Goal: Transaction & Acquisition: Purchase product/service

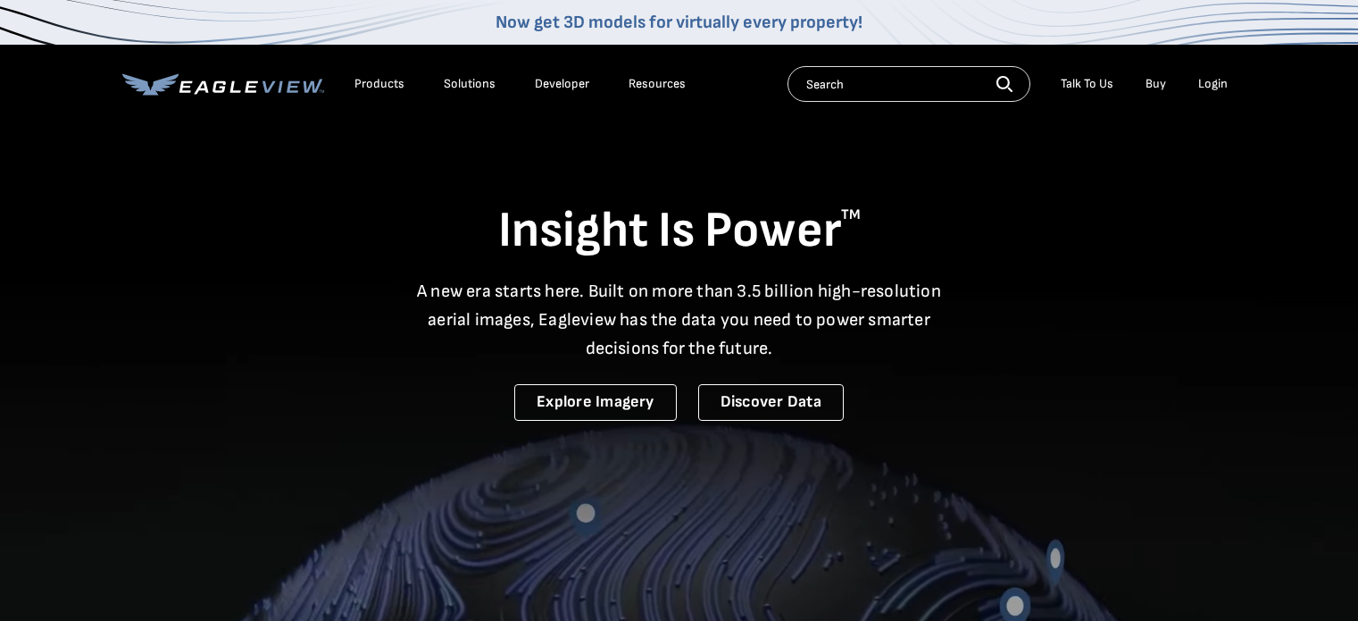
click at [1225, 87] on div "Login" at bounding box center [1212, 84] width 29 height 16
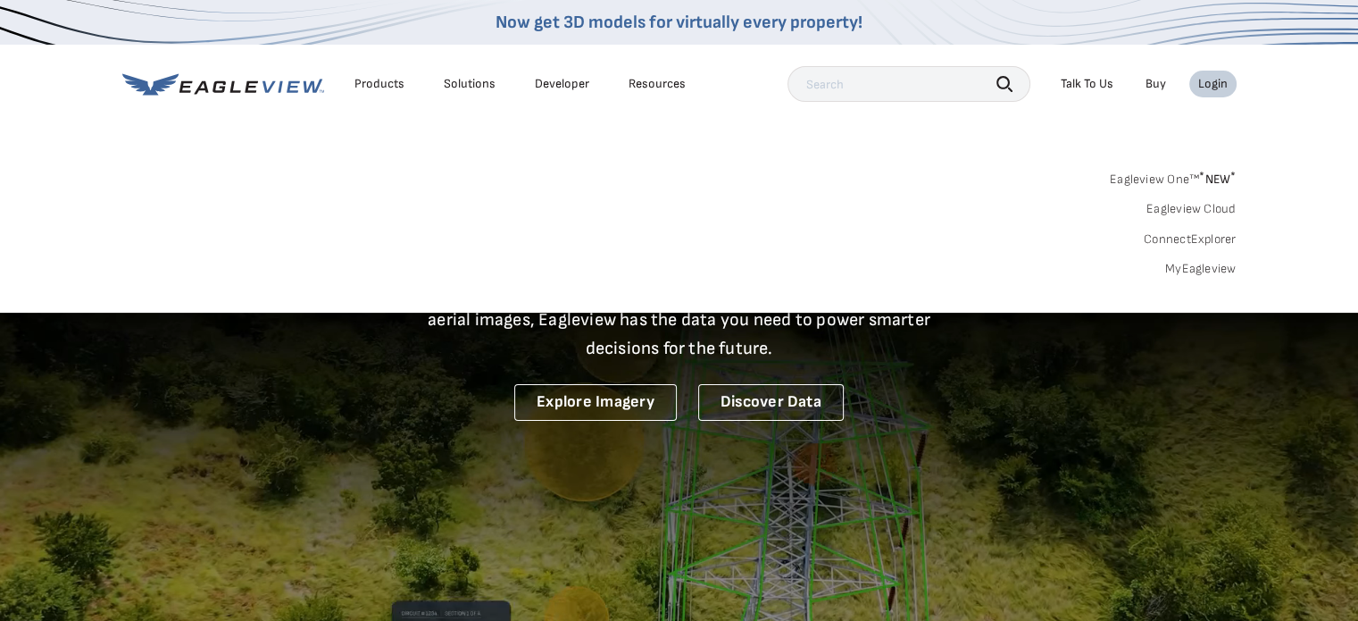
click at [1185, 271] on link "MyEagleview" at bounding box center [1200, 269] width 71 height 16
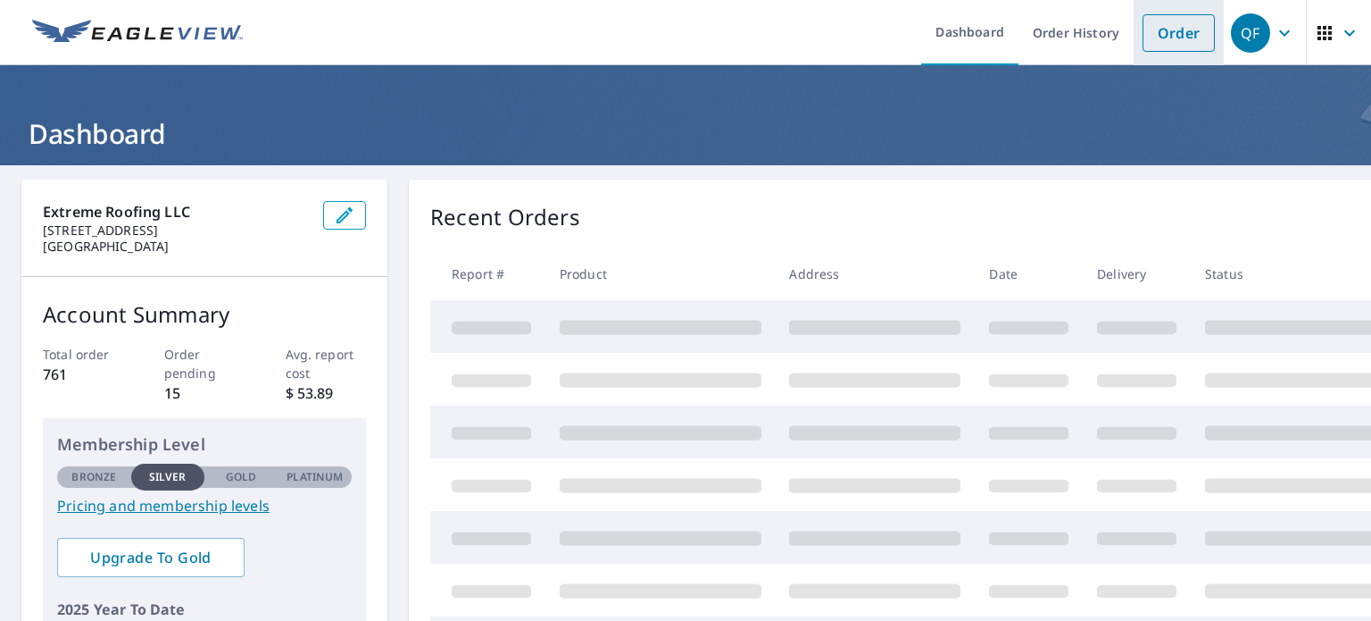
click at [1146, 37] on link "Order" at bounding box center [1179, 33] width 72 height 38
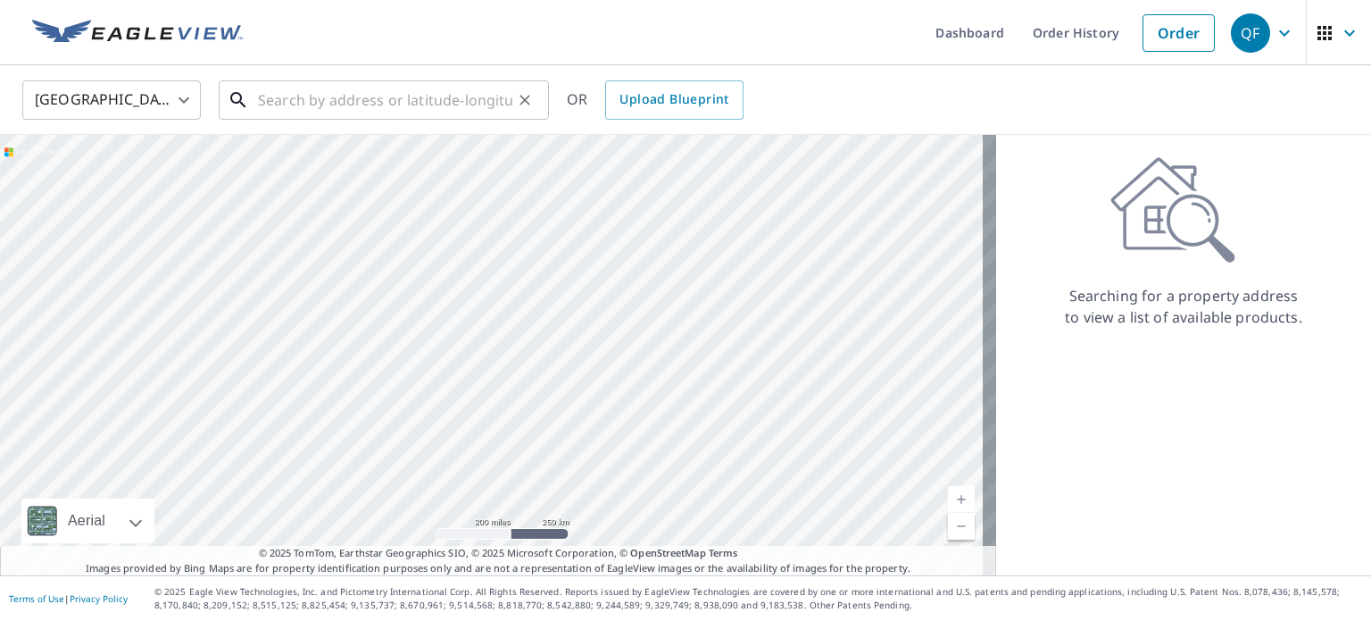
click at [301, 106] on input "text" at bounding box center [385, 100] width 254 height 50
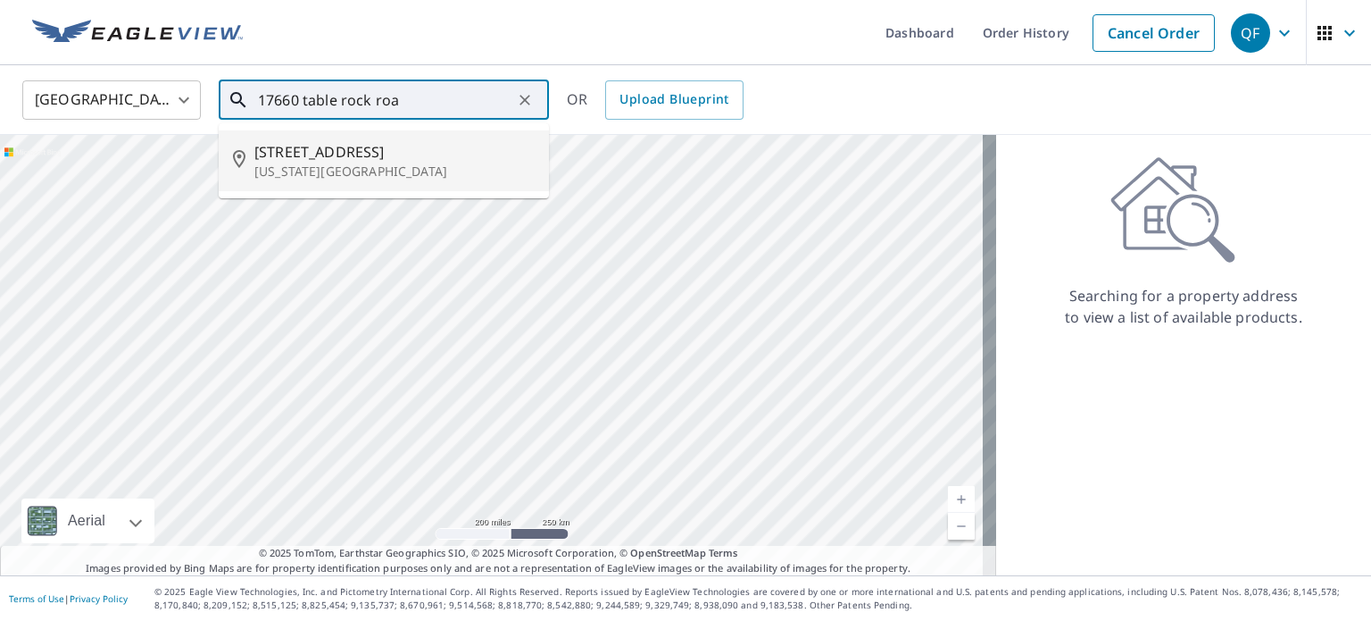
click at [346, 141] on span "[STREET_ADDRESS]" at bounding box center [394, 151] width 280 height 21
type input "[STREET_ADDRESS][US_STATE]"
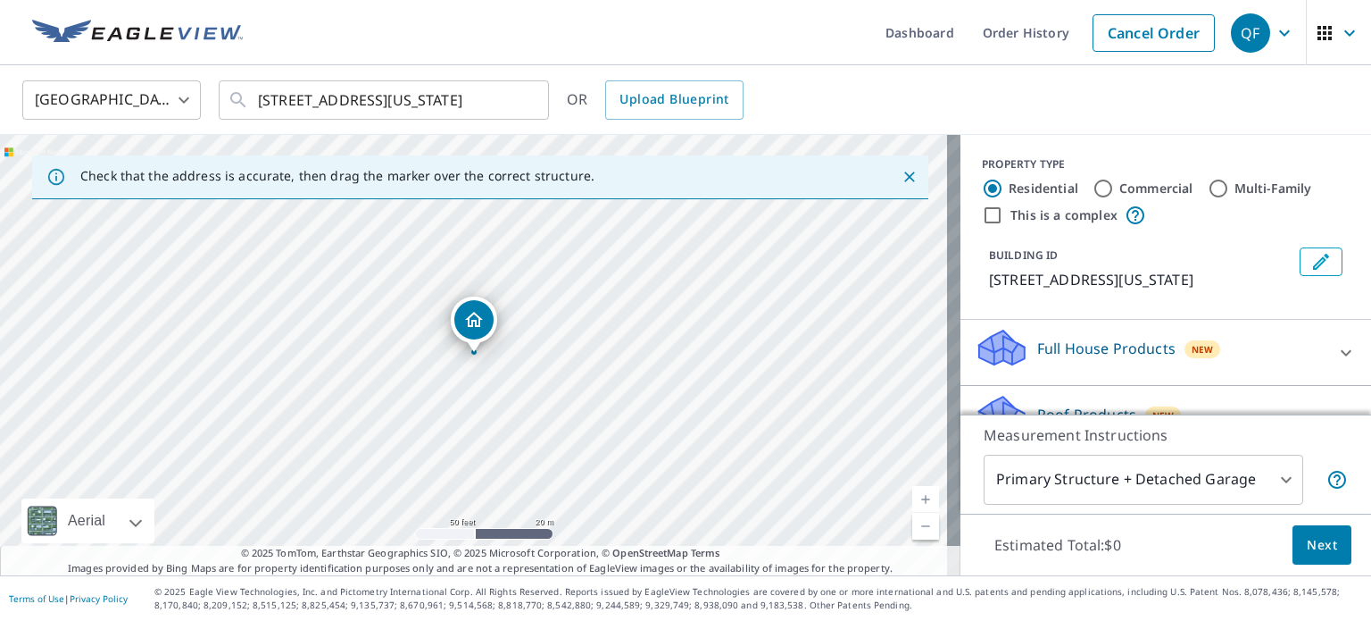
click at [609, 370] on div "[STREET_ADDRESS][US_STATE]" at bounding box center [480, 355] width 961 height 440
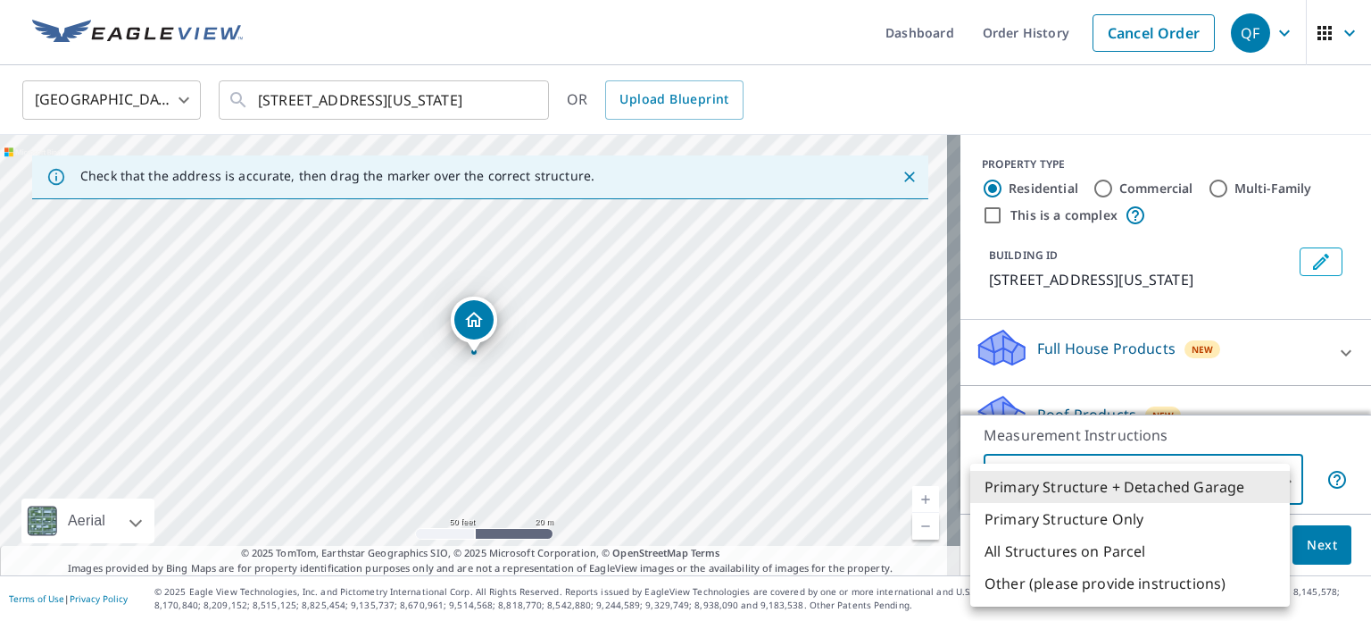
click at [1225, 479] on body "QF QF Dashboard Order History Cancel Order QF [GEOGRAPHIC_DATA] [GEOGRAPHIC_DAT…" at bounding box center [685, 310] width 1371 height 621
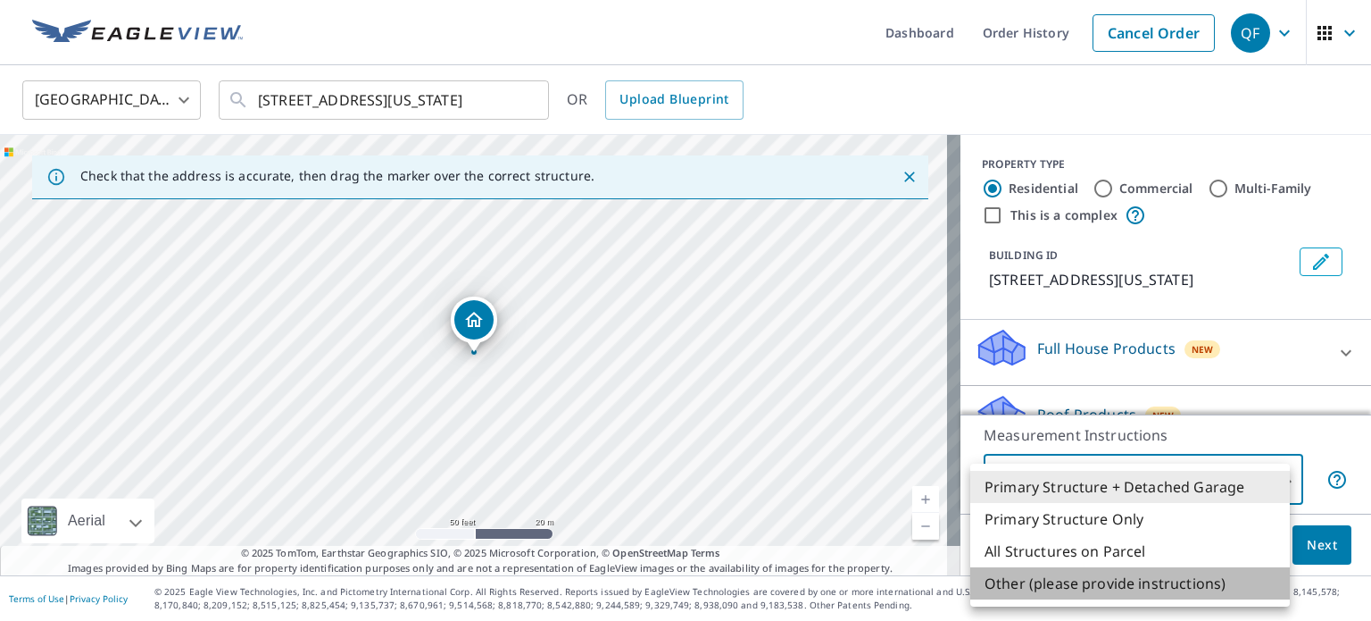
click at [1124, 588] on li "Other (please provide instructions)" at bounding box center [1131, 583] width 320 height 32
type input "5"
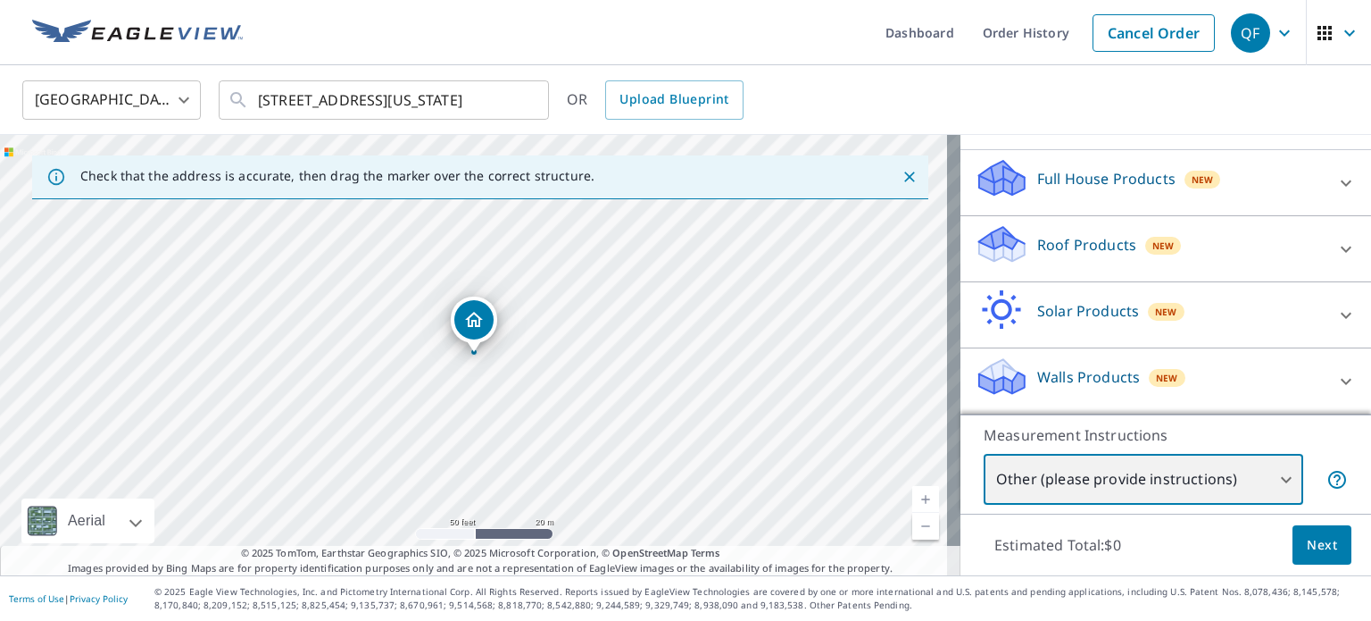
scroll to position [179, 0]
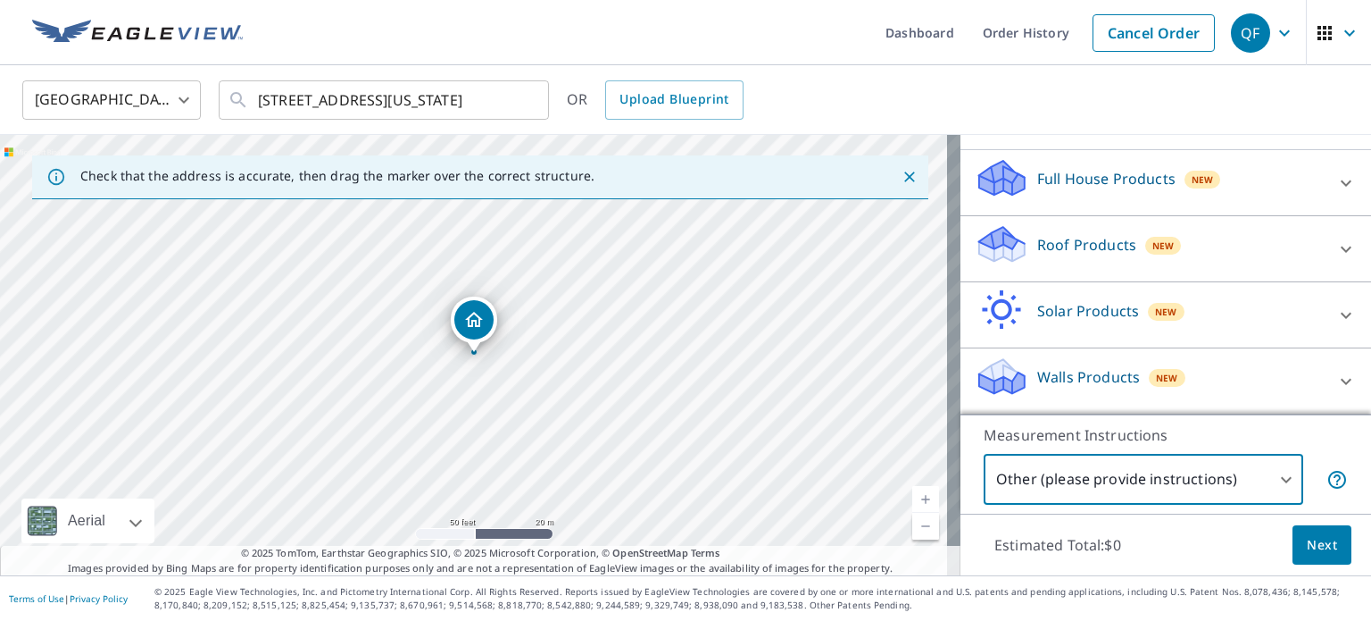
click at [1095, 181] on p "Full House Products" at bounding box center [1107, 178] width 138 height 21
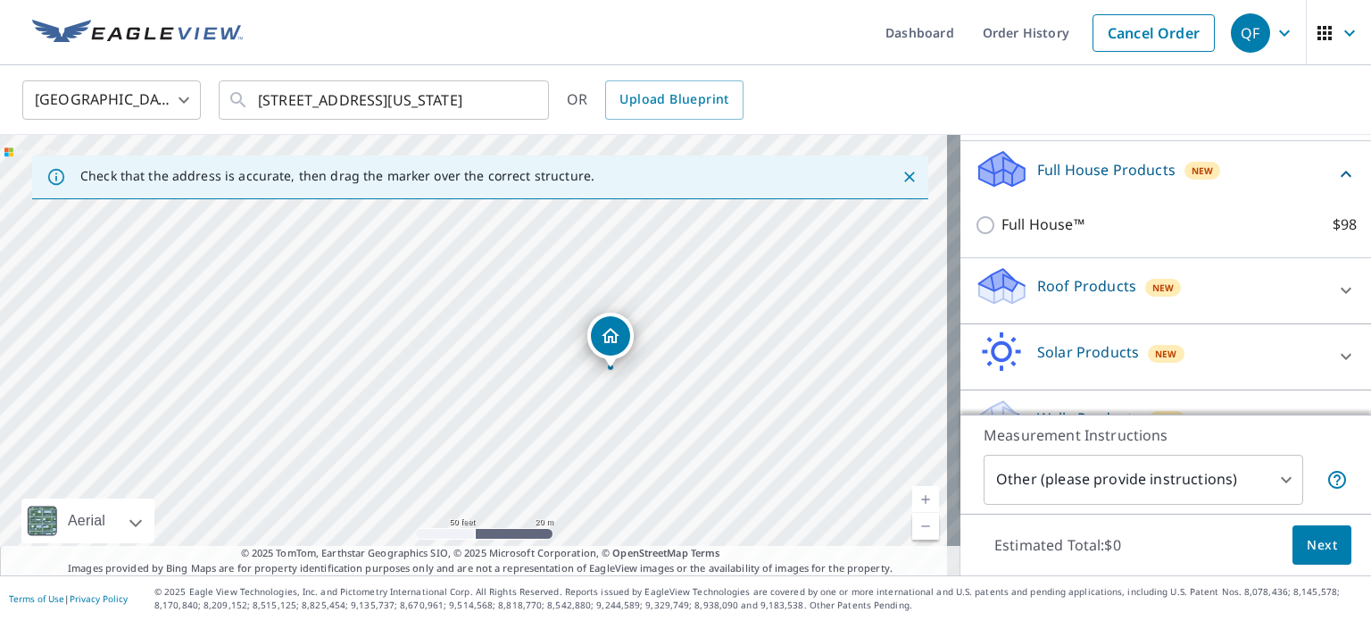
drag, startPoint x: 481, startPoint y: 320, endPoint x: 618, endPoint y: 335, distance: 137.5
click at [1074, 296] on p "Roof Products" at bounding box center [1087, 285] width 99 height 21
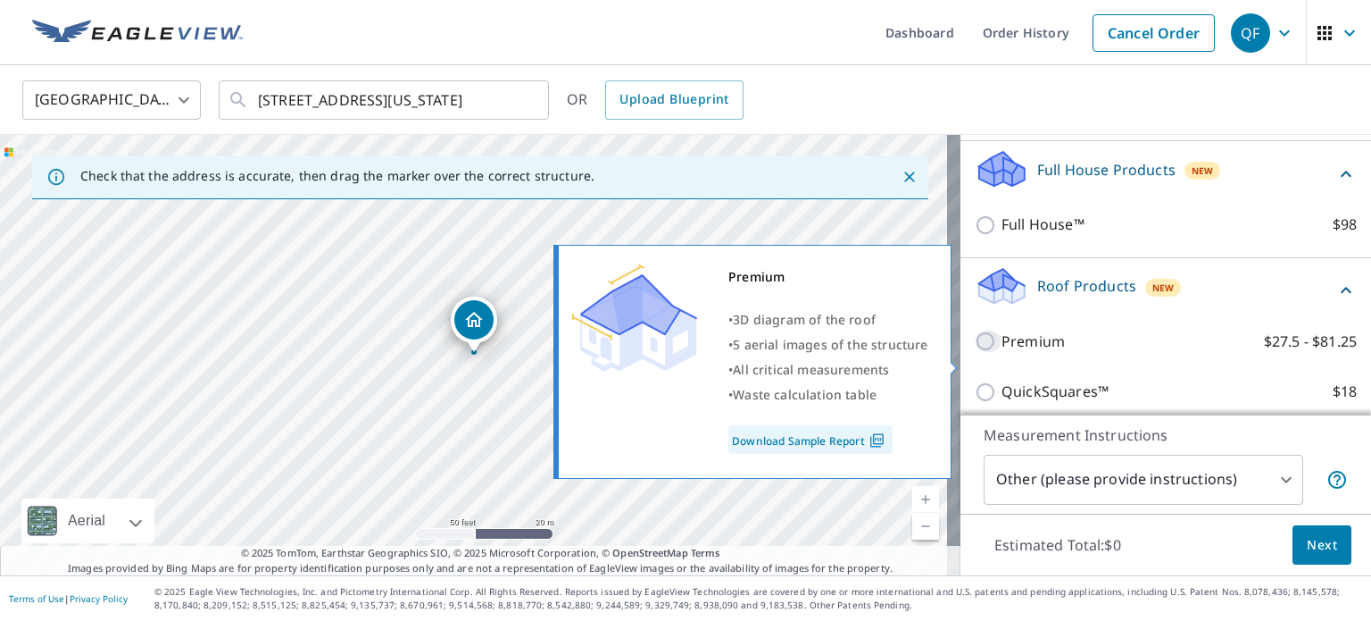
click at [975, 352] on input "Premium $27.5 - $81.25" at bounding box center [988, 340] width 27 height 21
checkbox input "true"
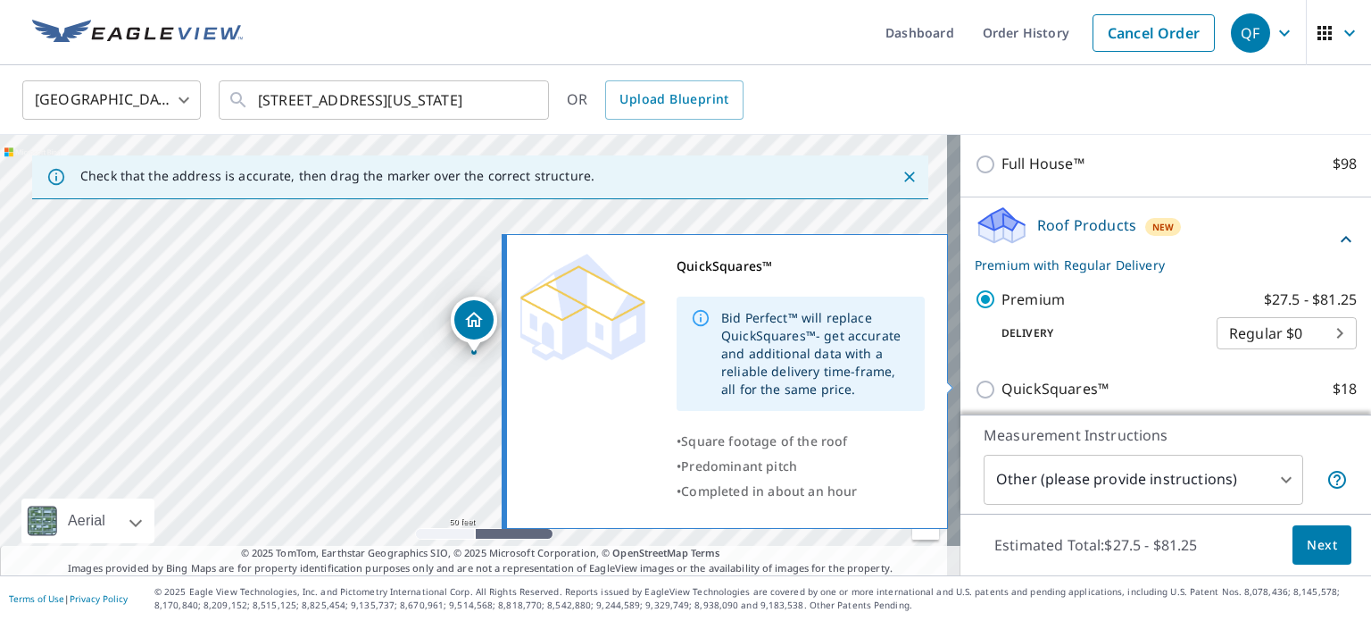
scroll to position [268, 0]
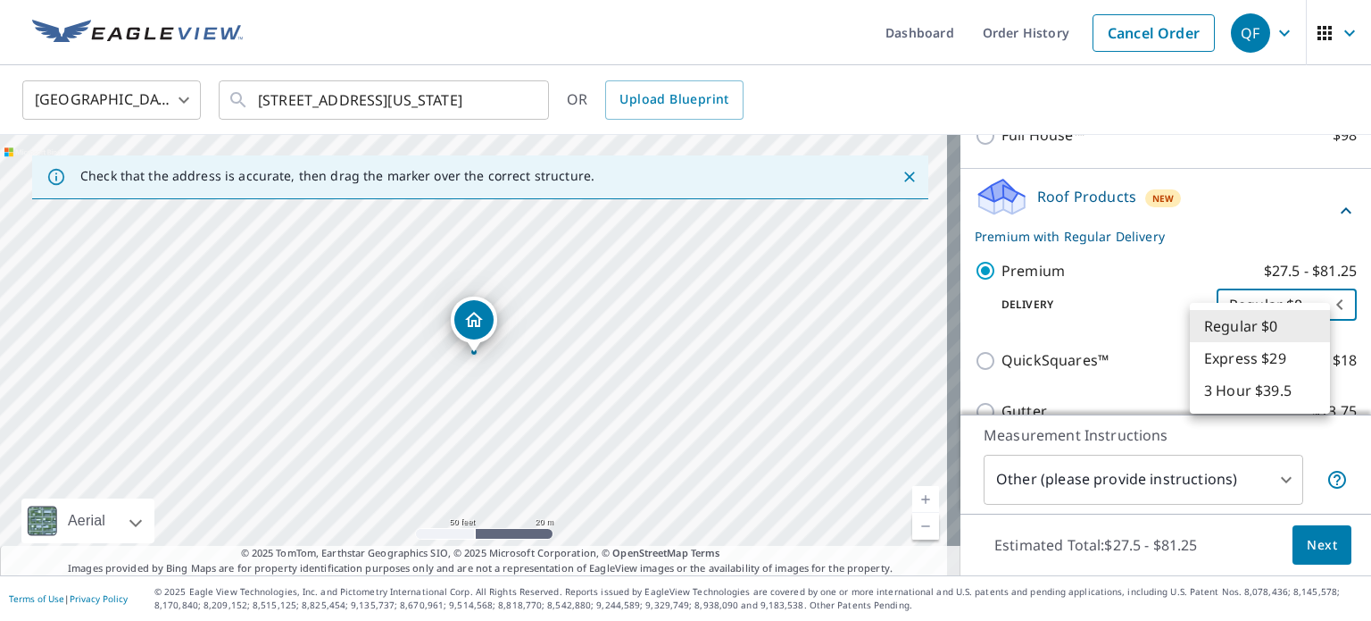
click at [1246, 332] on body "QF QF Dashboard Order History Cancel Order QF United States US ​ 17660 Table Ro…" at bounding box center [685, 310] width 1371 height 621
click at [1173, 285] on div at bounding box center [685, 310] width 1371 height 621
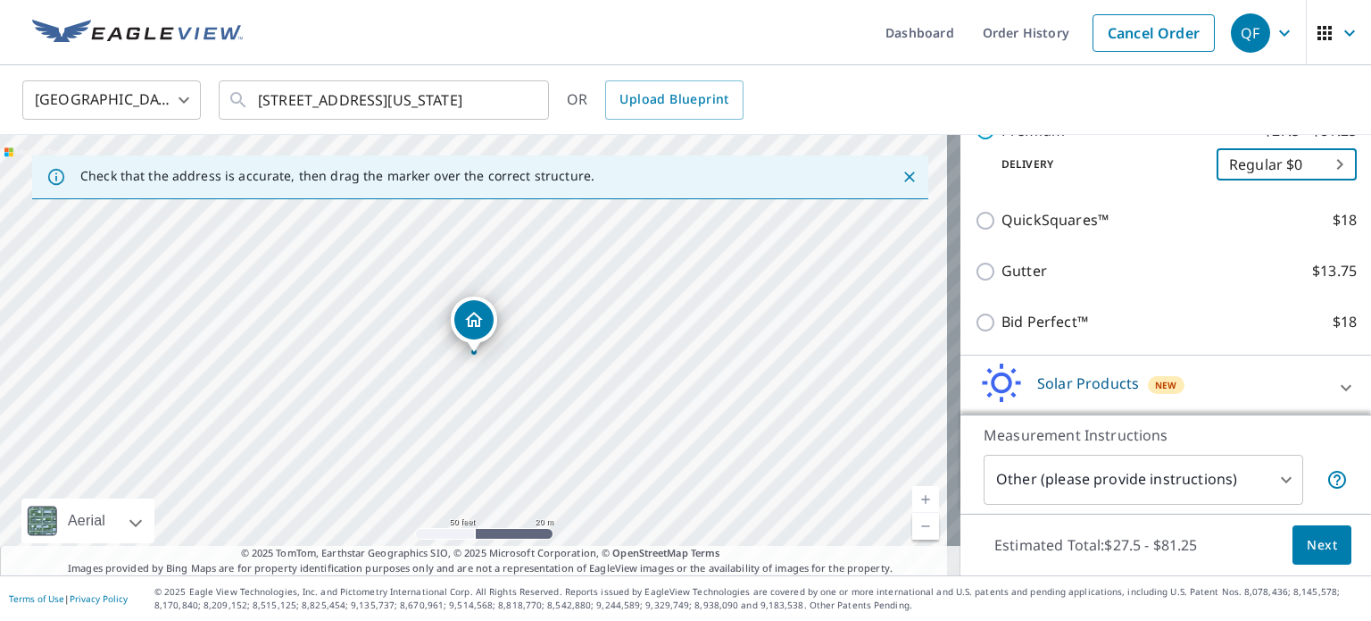
scroll to position [500, 0]
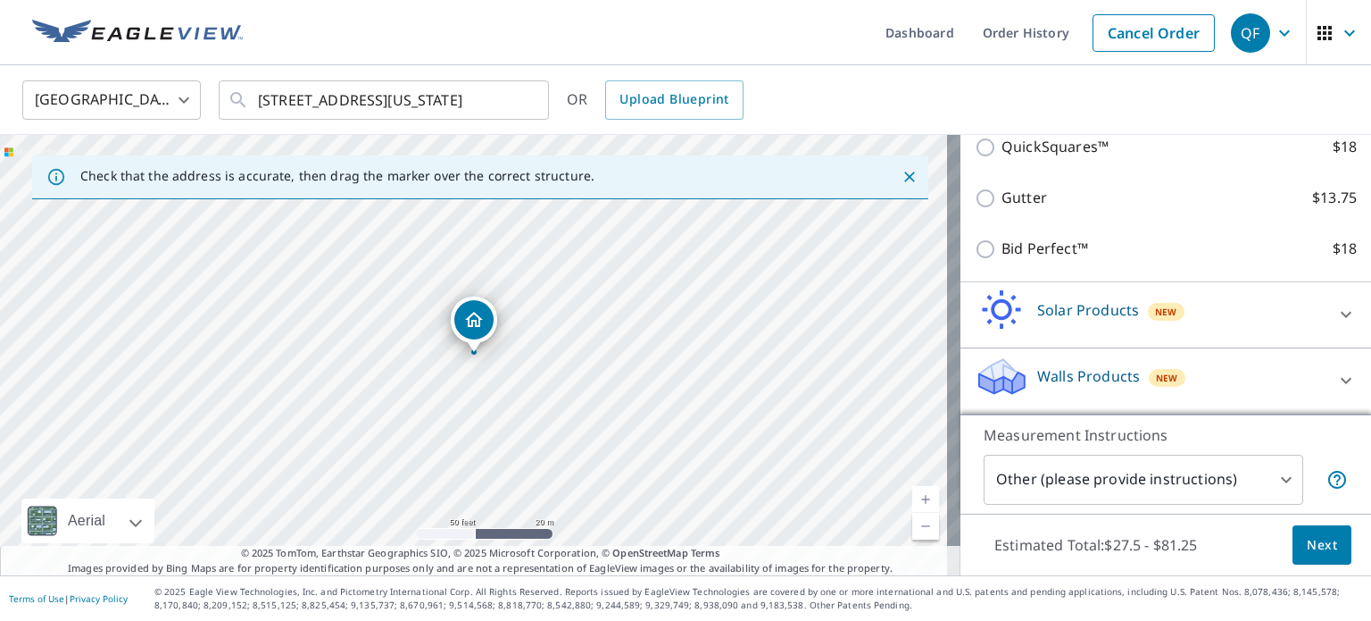
click at [1212, 488] on body "QF QF Dashboard Order History Cancel Order QF United States US ​ 17660 Table Ro…" at bounding box center [685, 310] width 1371 height 621
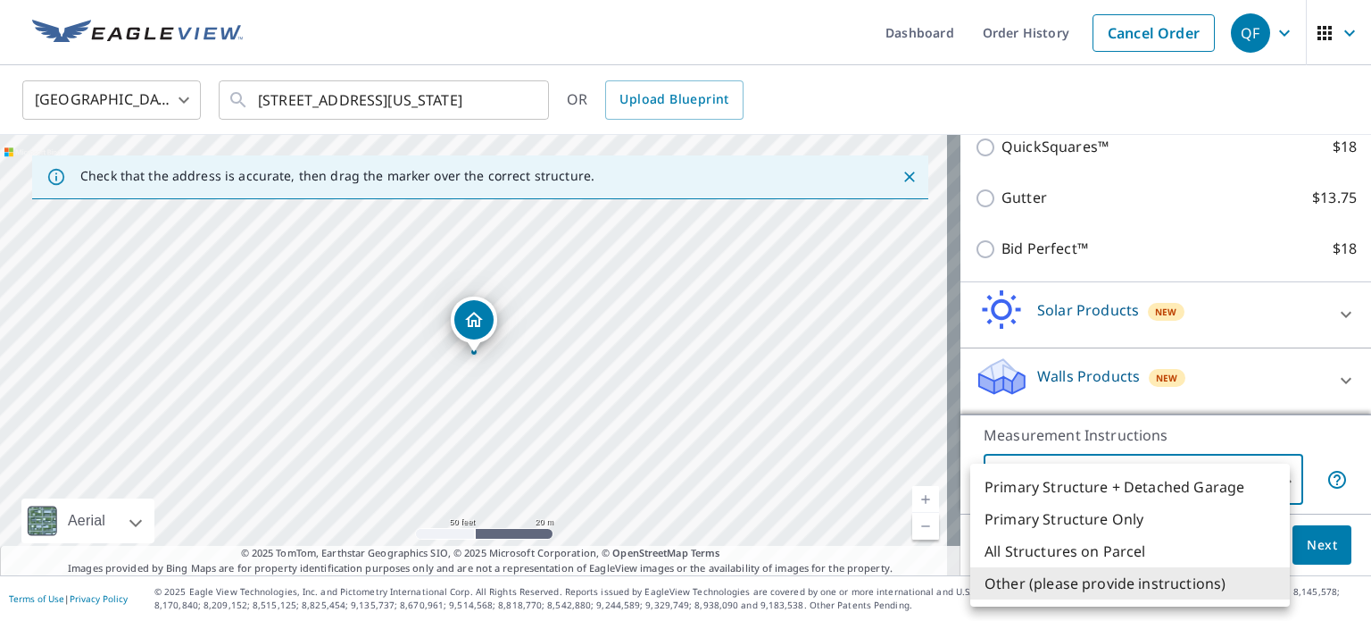
click at [1330, 442] on div at bounding box center [685, 310] width 1371 height 621
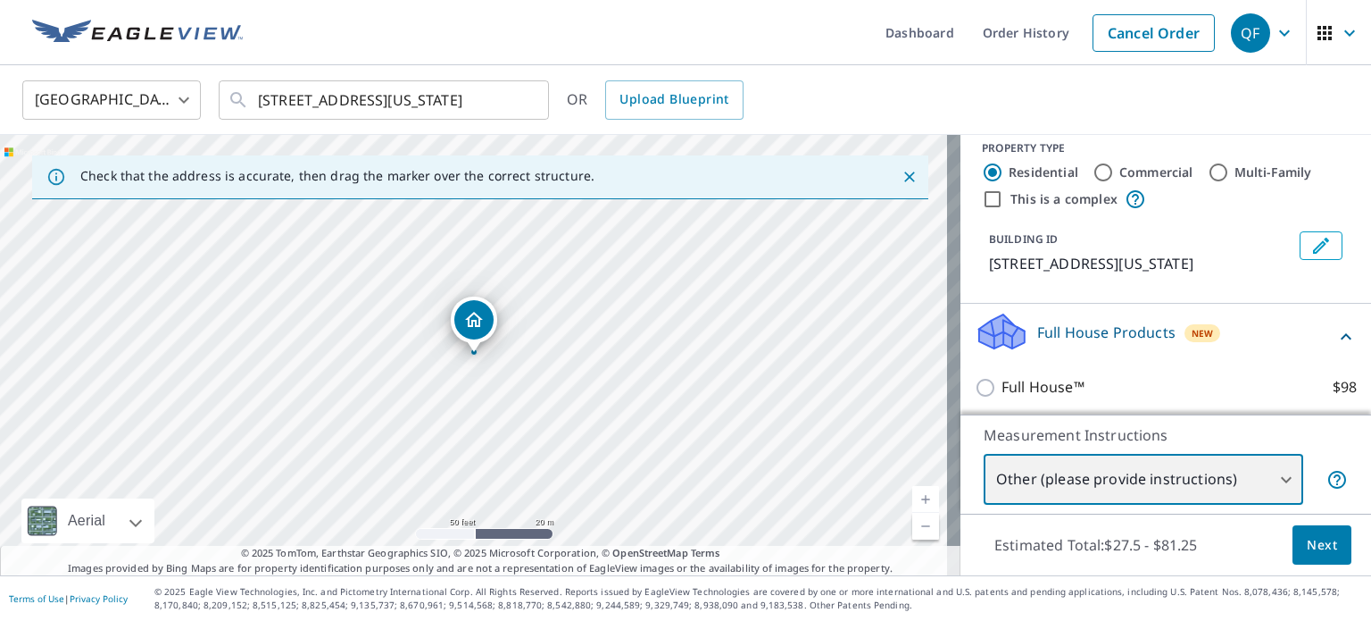
scroll to position [0, 0]
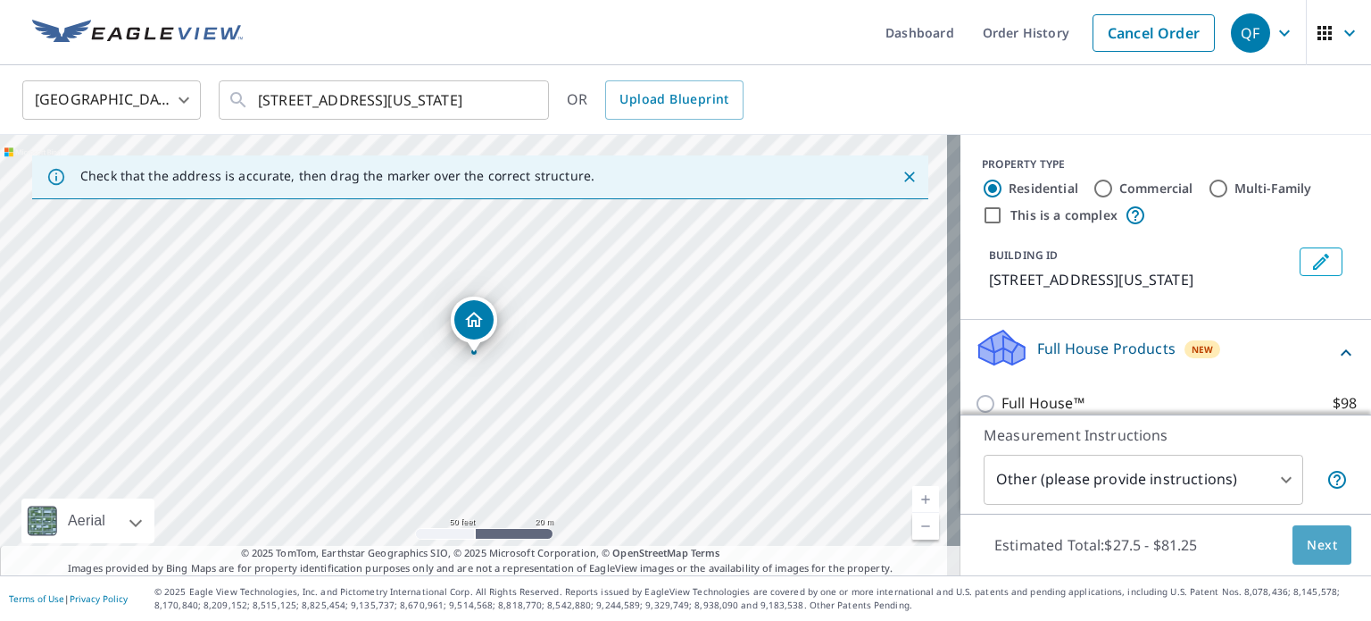
click at [1321, 540] on span "Next" at bounding box center [1322, 545] width 30 height 22
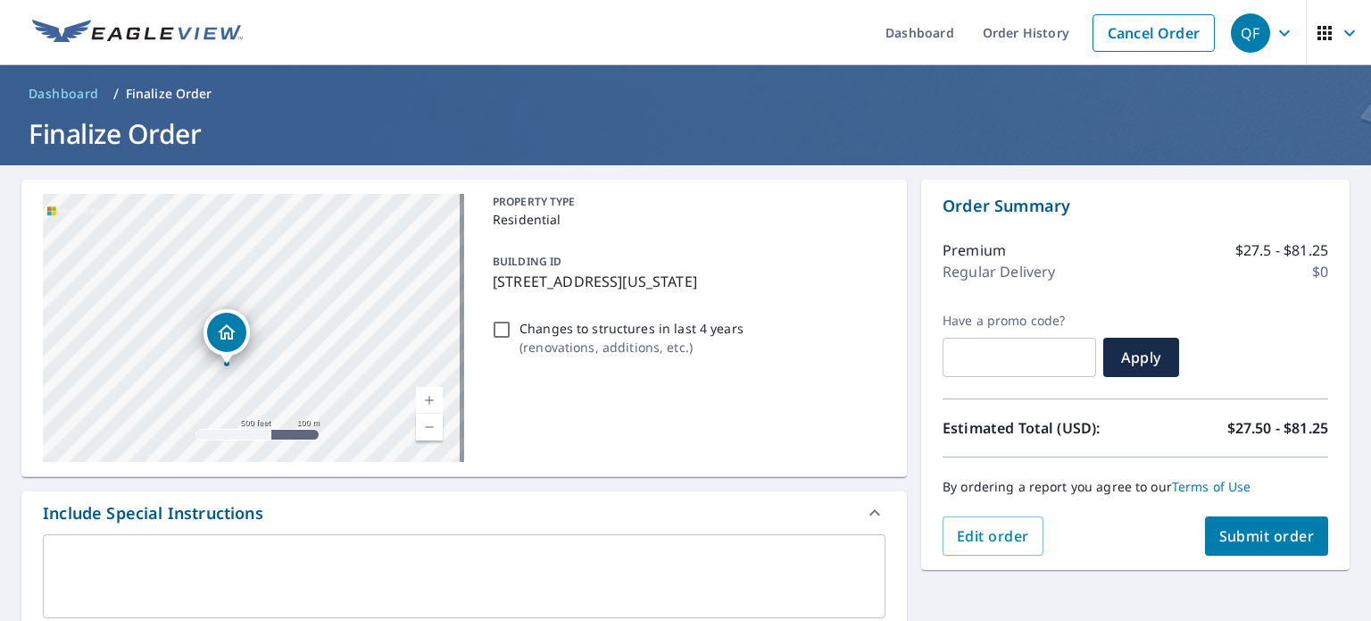
click at [161, 571] on textarea at bounding box center [464, 576] width 818 height 51
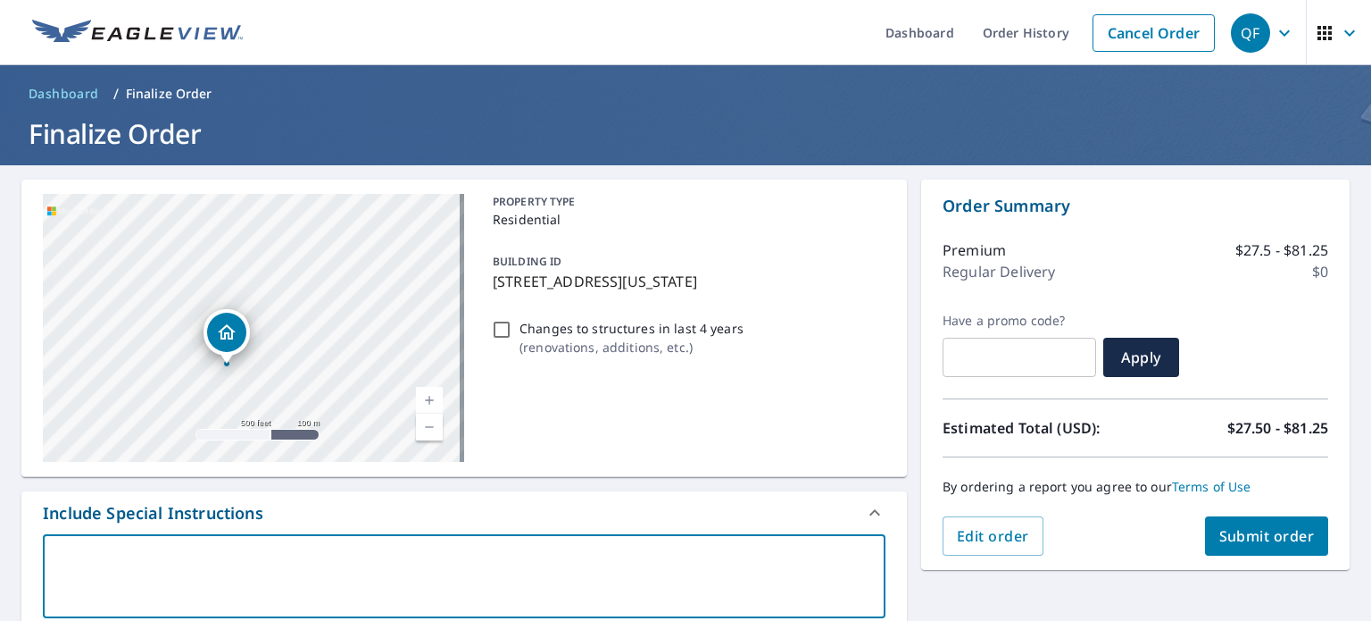
type textarea "I"
type textarea "x"
type textarea "I'"
type textarea "x"
type textarea "I'l"
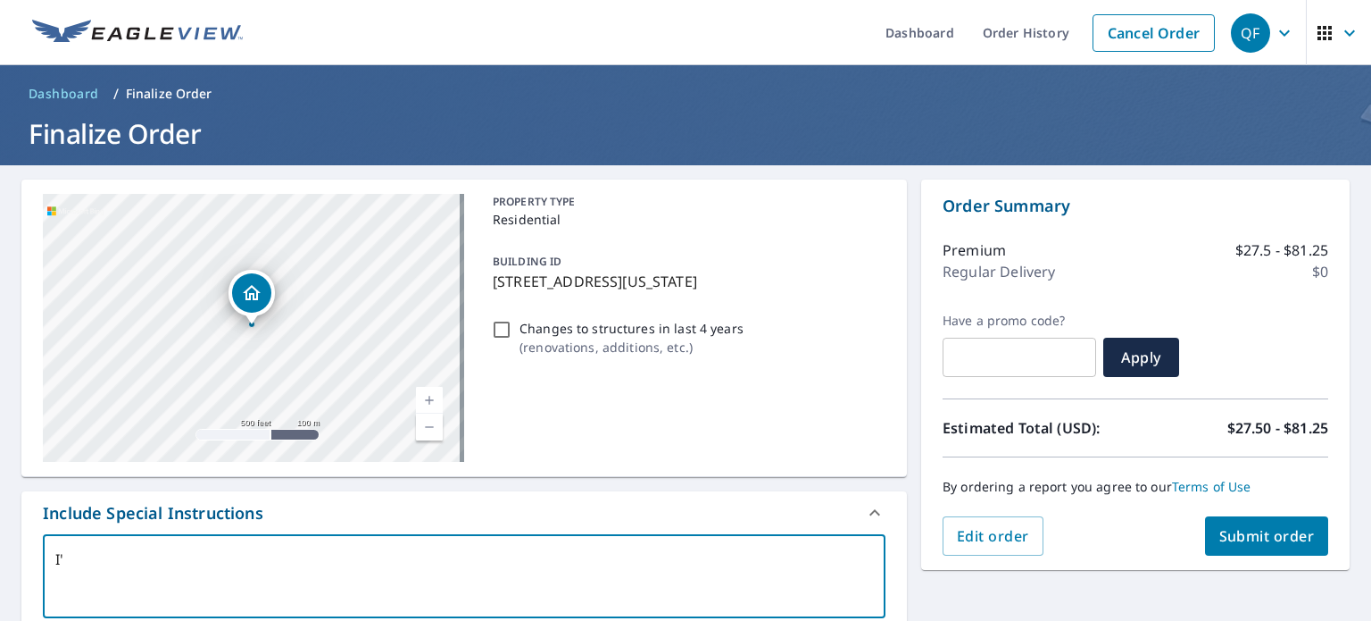
type textarea "x"
type textarea "I'll"
type textarea "x"
type textarea "I'll"
type textarea "x"
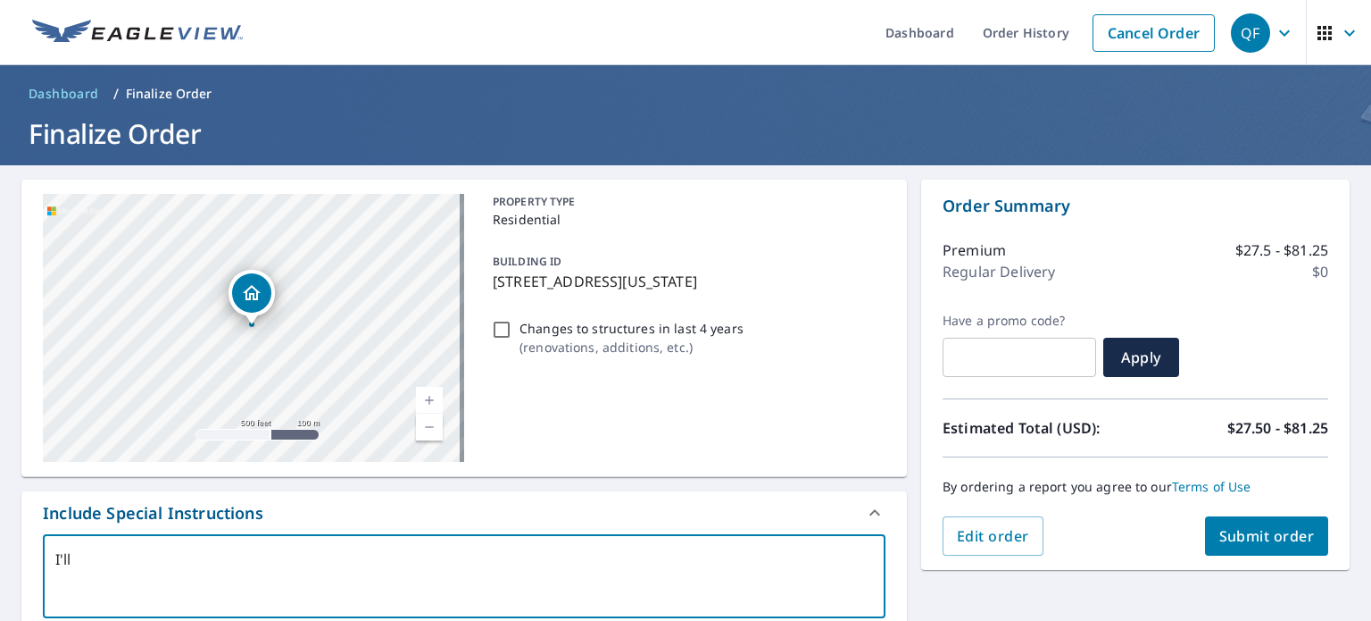
type textarea "I'll o"
type textarea "x"
type textarea "I'll on"
type textarea "x"
type textarea "I'll onl"
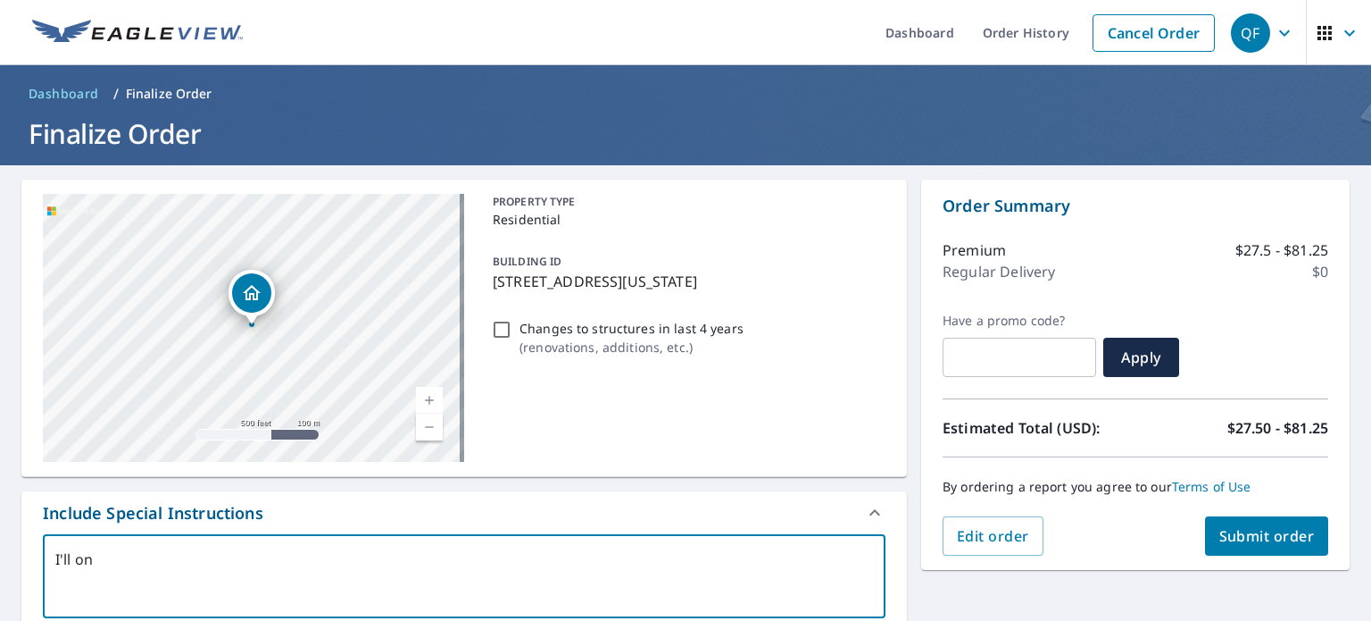
type textarea "x"
type textarea "I'll only"
type textarea "x"
type textarea "I'll only"
type textarea "x"
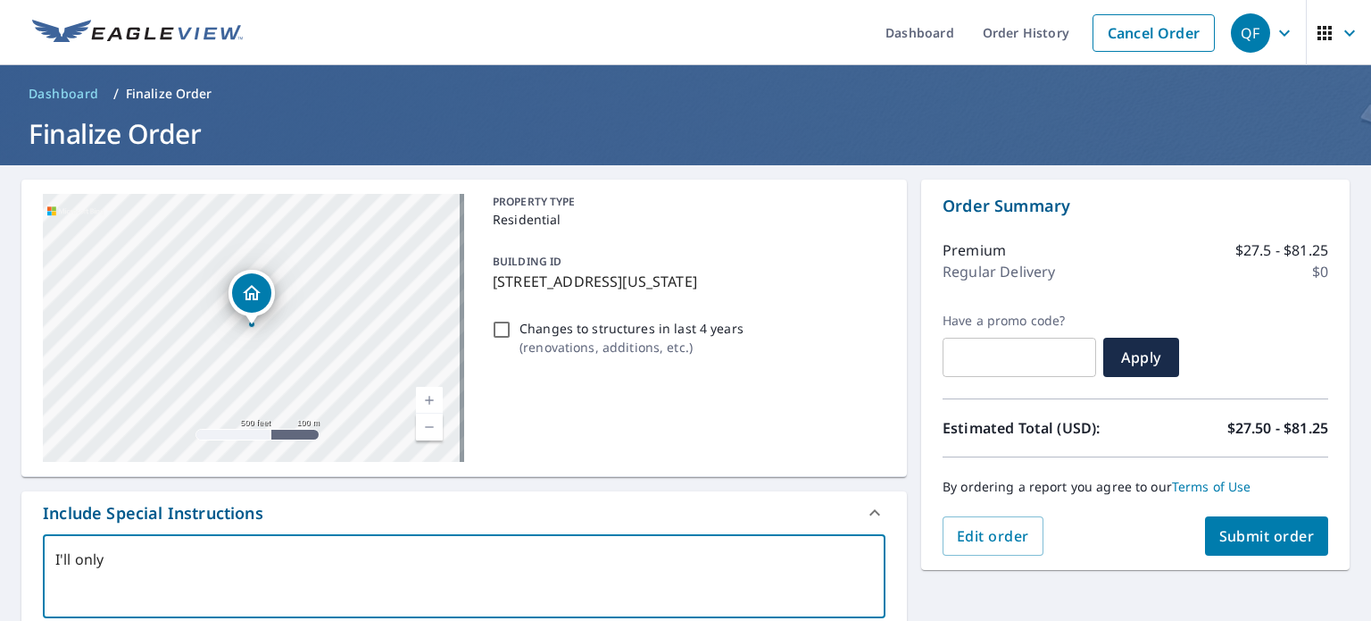
type textarea "I'll only n"
type textarea "x"
type textarea "I'll only ne"
type textarea "x"
type textarea "I'll only nee"
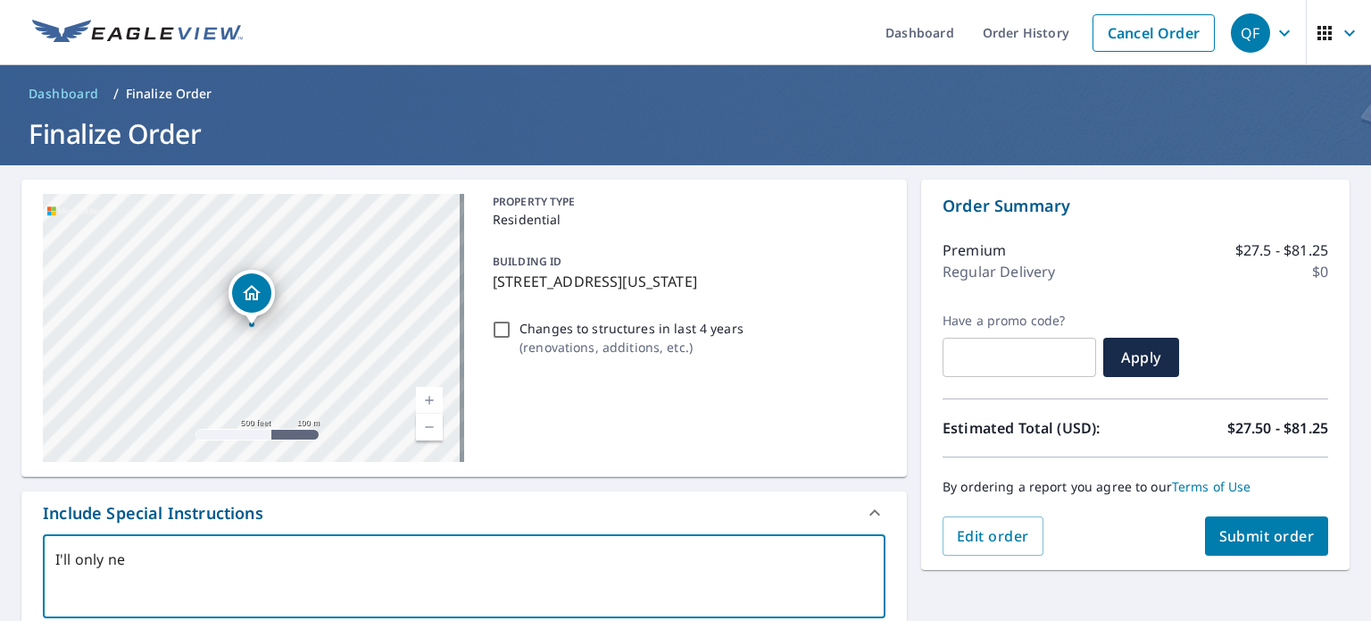
type textarea "x"
type textarea "I'll only need"
type textarea "x"
type textarea "I'll only need"
type textarea "x"
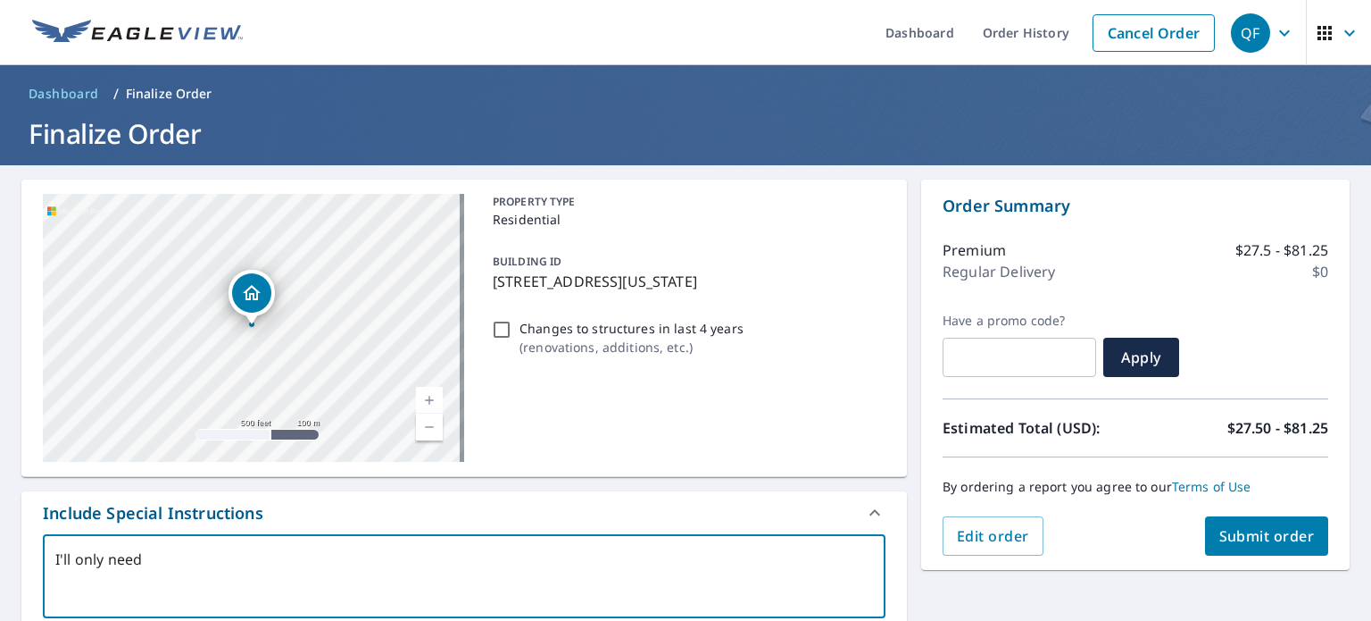
type textarea "I'll only need t"
type textarea "x"
type textarea "I'll only need th"
type textarea "x"
type textarea "I'll only need the"
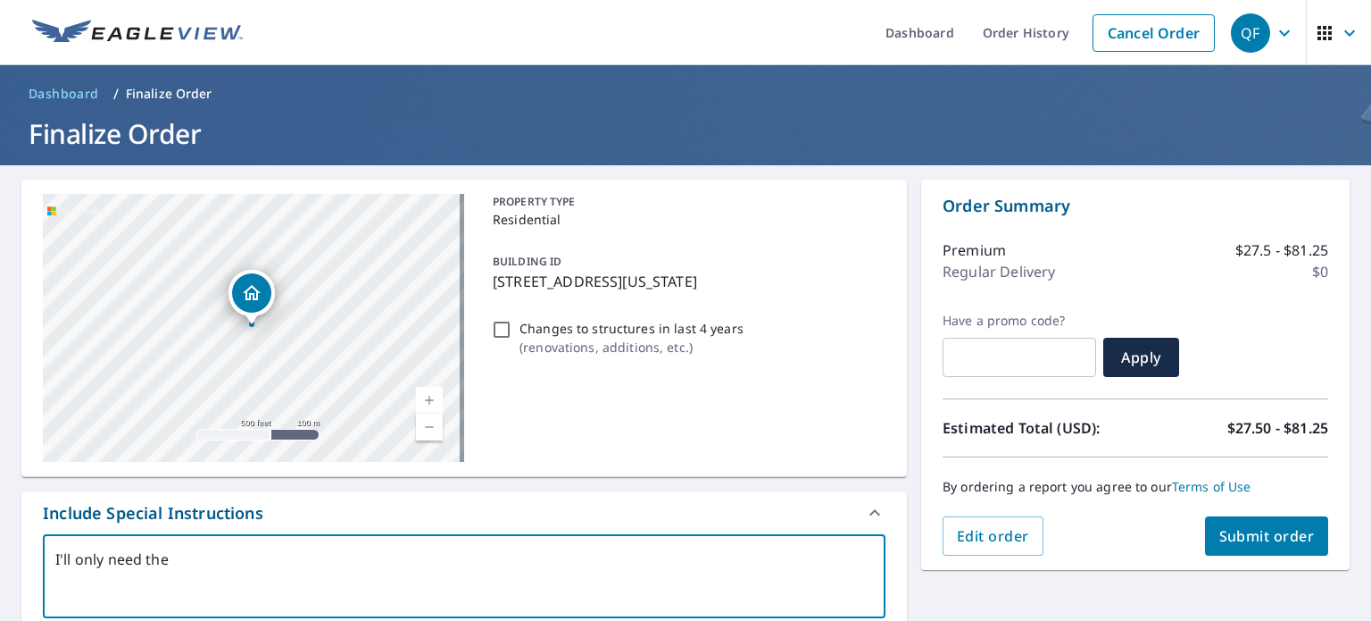
type textarea "x"
type textarea "I'll only need the"
type textarea "x"
type textarea "I'll only need the B"
type textarea "x"
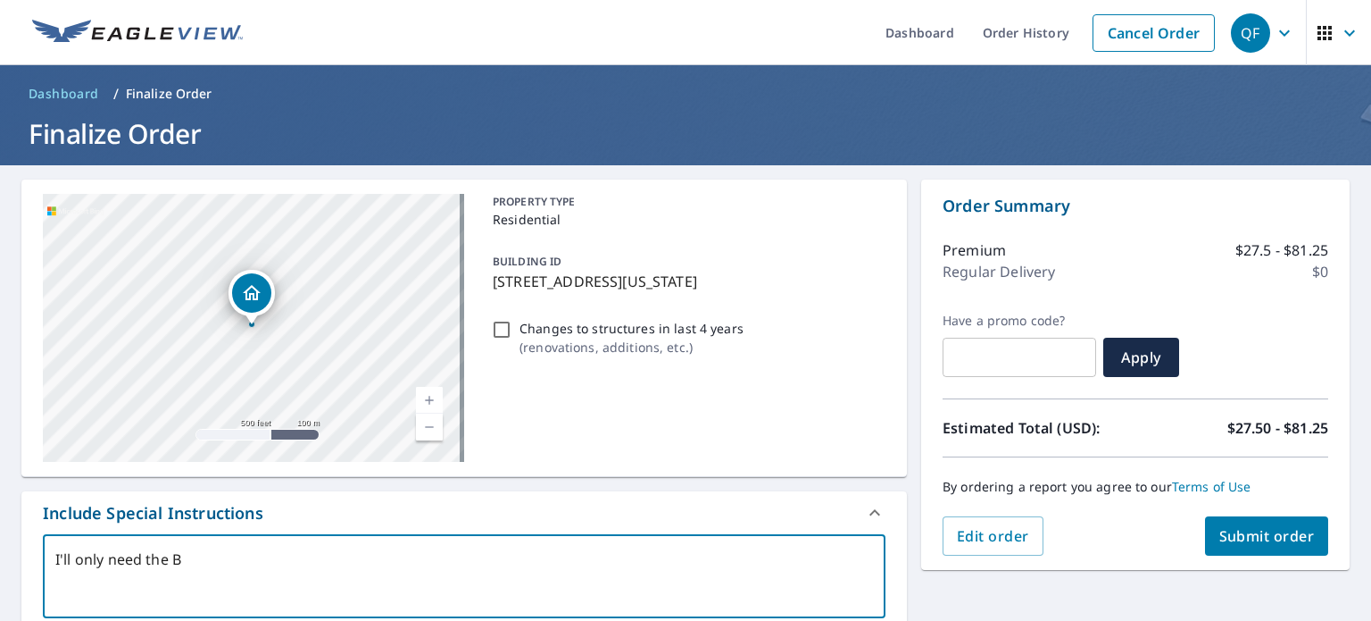
type textarea "I'll only need the Ba"
type textarea "x"
type textarea "I'll only need the Bar"
type textarea "x"
type textarea "I'll only need the Barn"
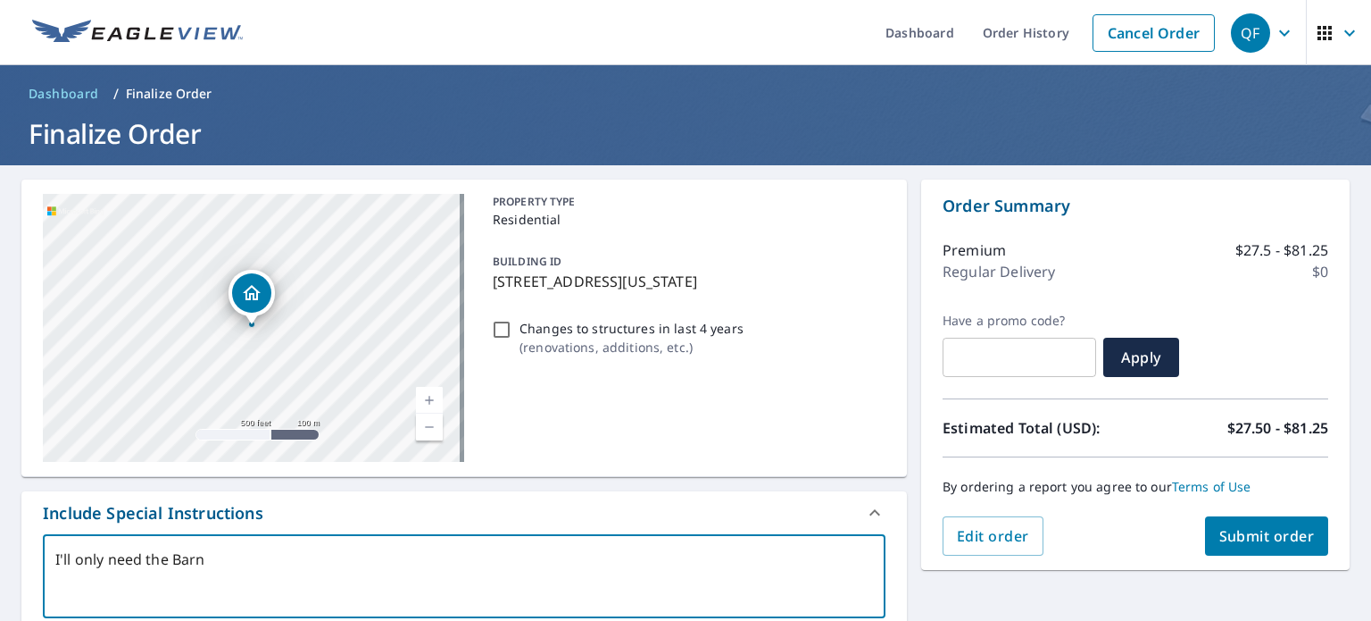
type textarea "x"
type textarea "I'll only need the Barn"
type textarea "x"
type textarea "I'll only need the Barn s"
type textarea "x"
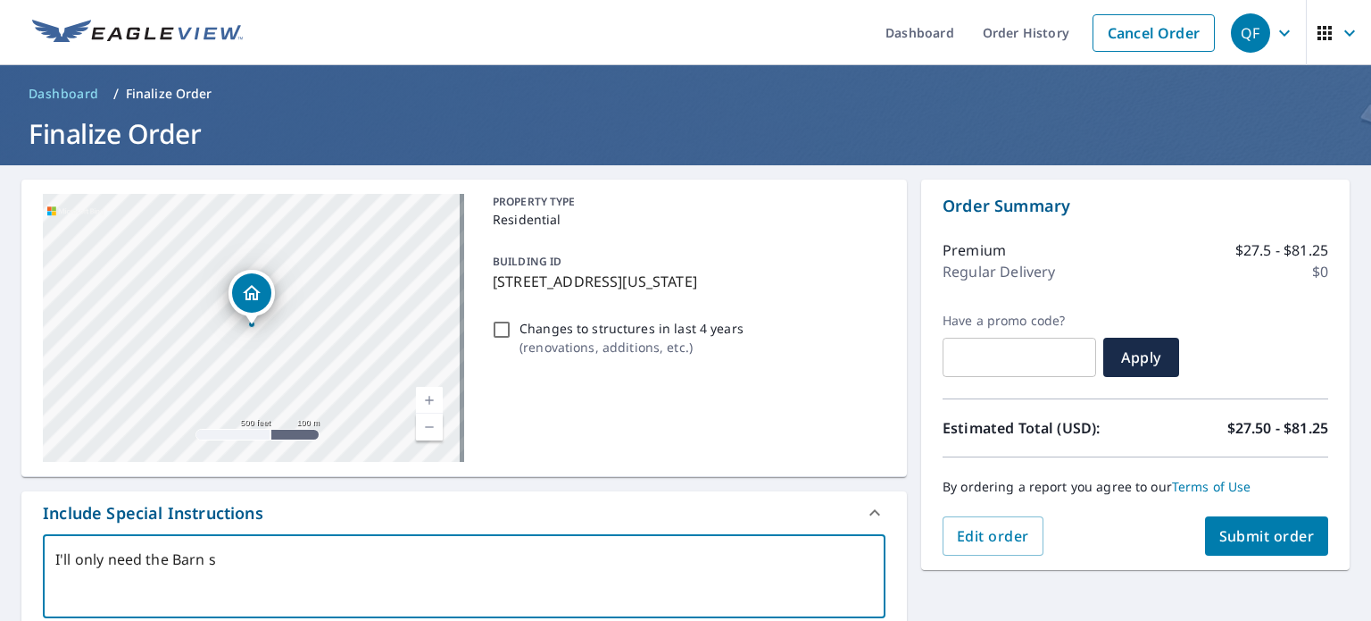
type textarea "I'll only need the Barn st"
type textarea "x"
type textarea "I'll only need the Barn str"
type textarea "x"
type textarea "I'll only need the Barn stru"
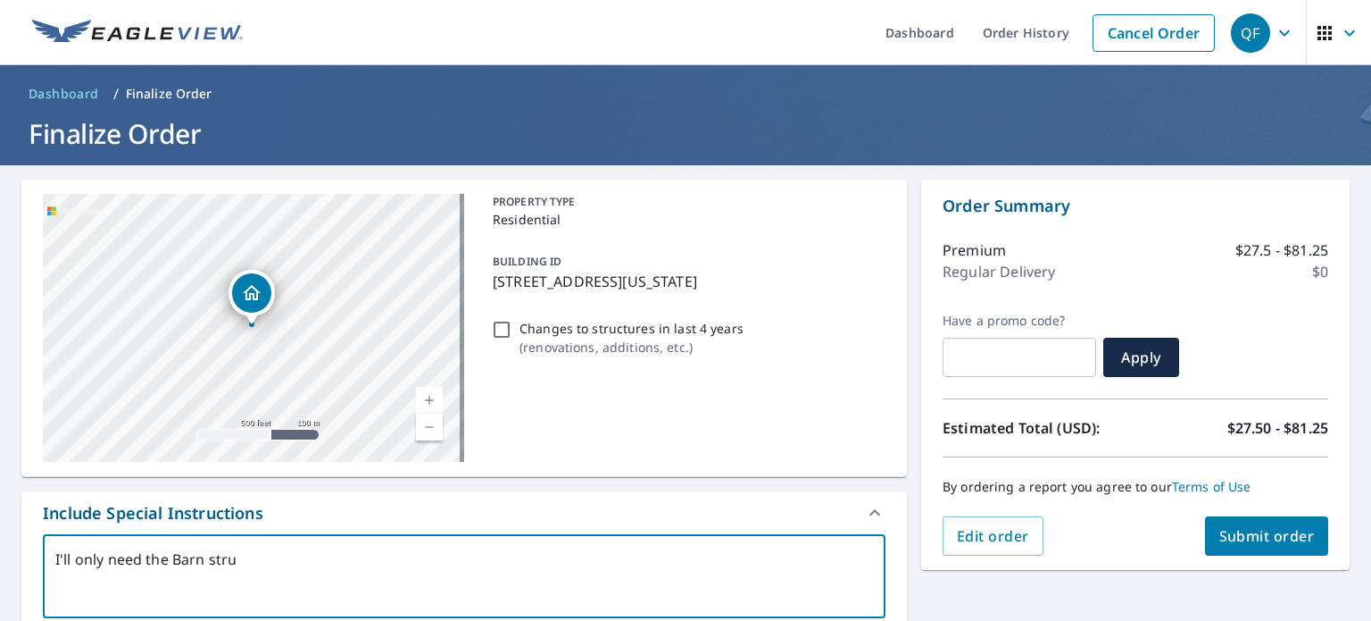
type textarea "x"
type textarea "I'll only need the Barn struc"
type textarea "x"
type textarea "I'll only need the Barn struct"
type textarea "x"
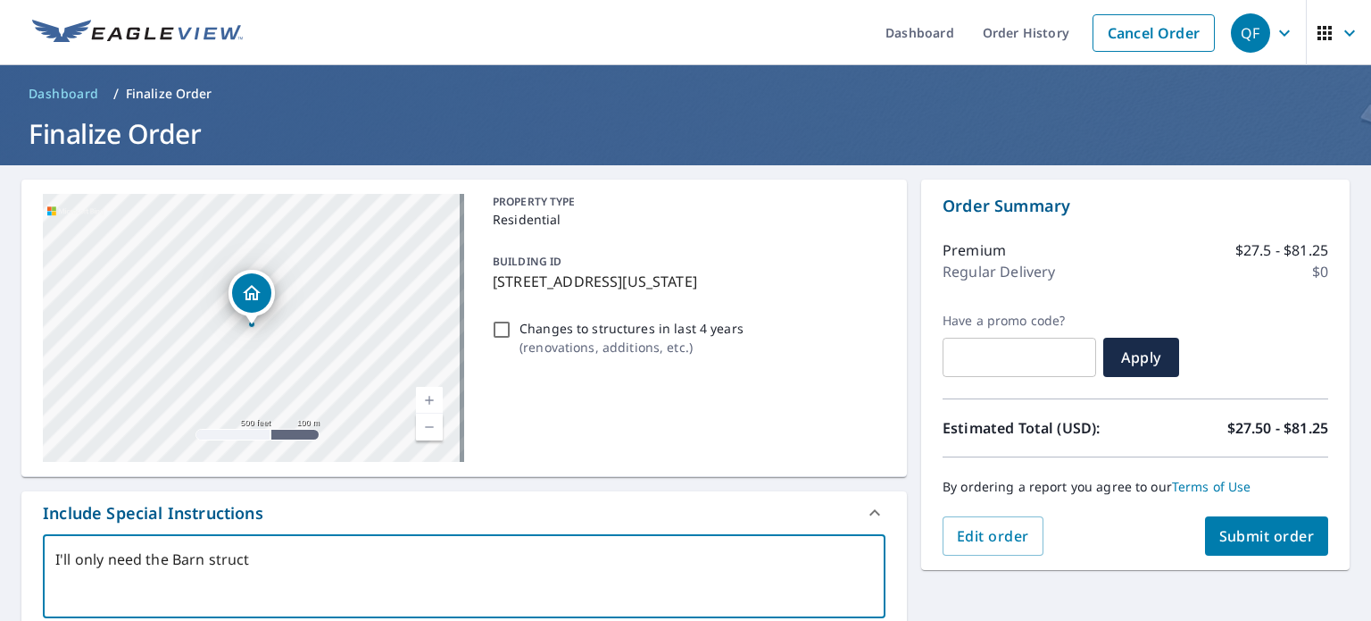
type textarea "I'll only need the Barn structu"
type textarea "x"
type textarea "I'll only need the Barn structur"
type textarea "x"
type textarea "I'll only need the Barn structure"
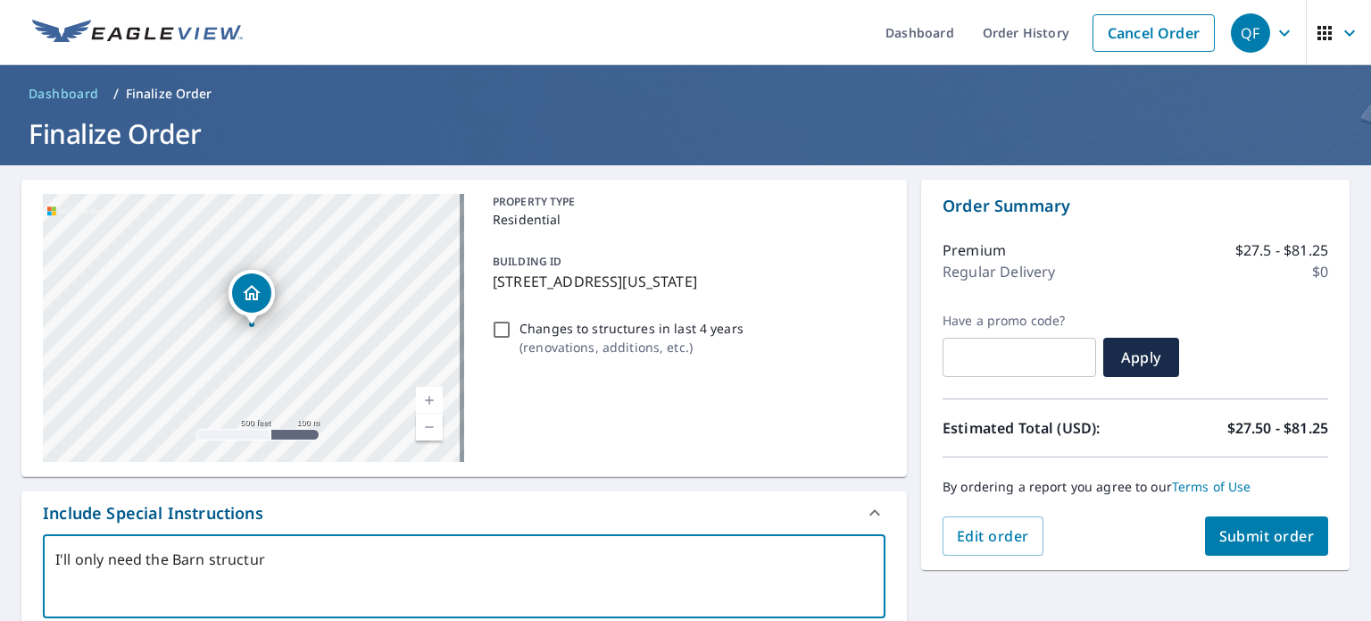
type textarea "x"
type textarea "I'll only need the Barn structure"
type textarea "x"
type textarea "I'll only need the Barn structure t"
type textarea "x"
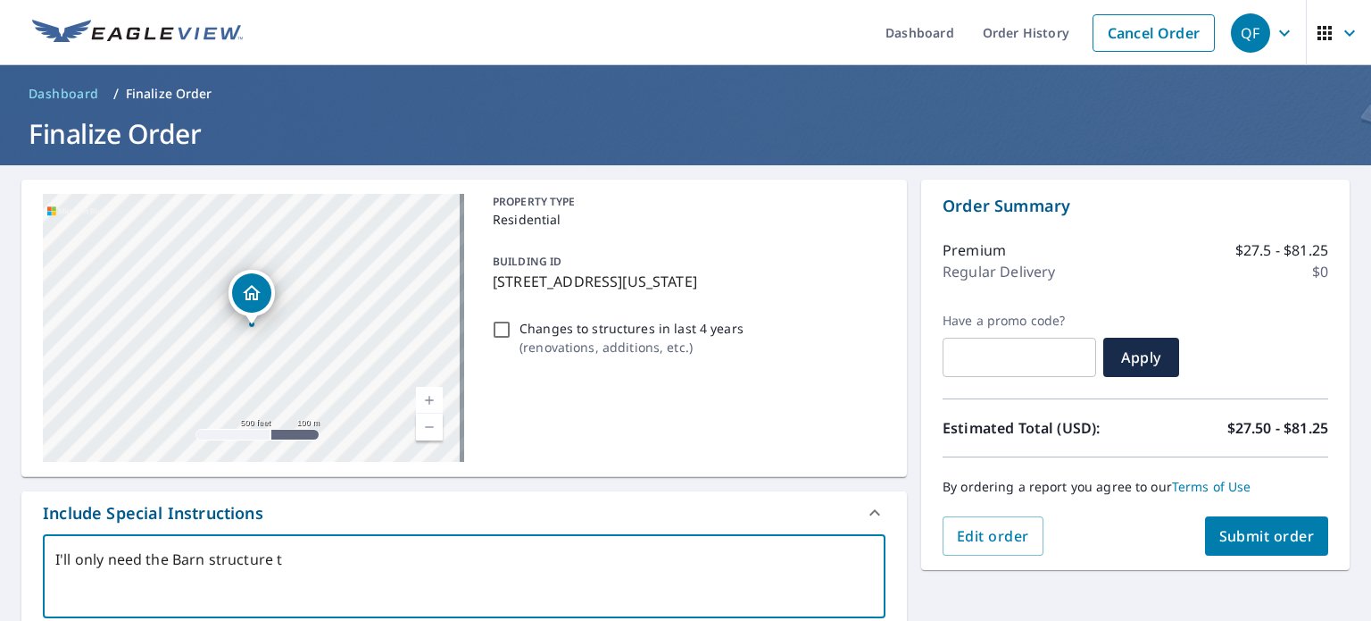
type textarea "I'll only need the Barn structure th"
type textarea "x"
type textarea "I'll only need the Barn structure tha"
type textarea "x"
type textarea "I'll only need the Barn structure that"
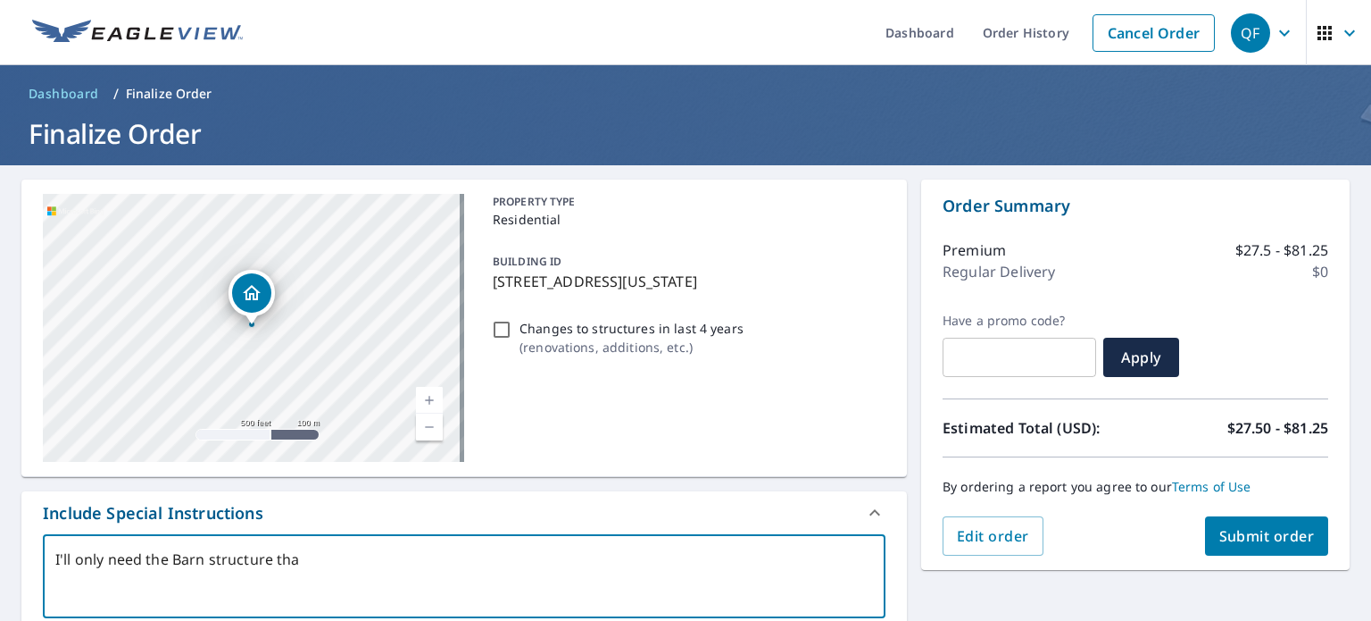
type textarea "x"
type textarea "I'll only need the Barn structure that"
type textarea "x"
type textarea "I'll only need the Barn structure that h"
type textarea "x"
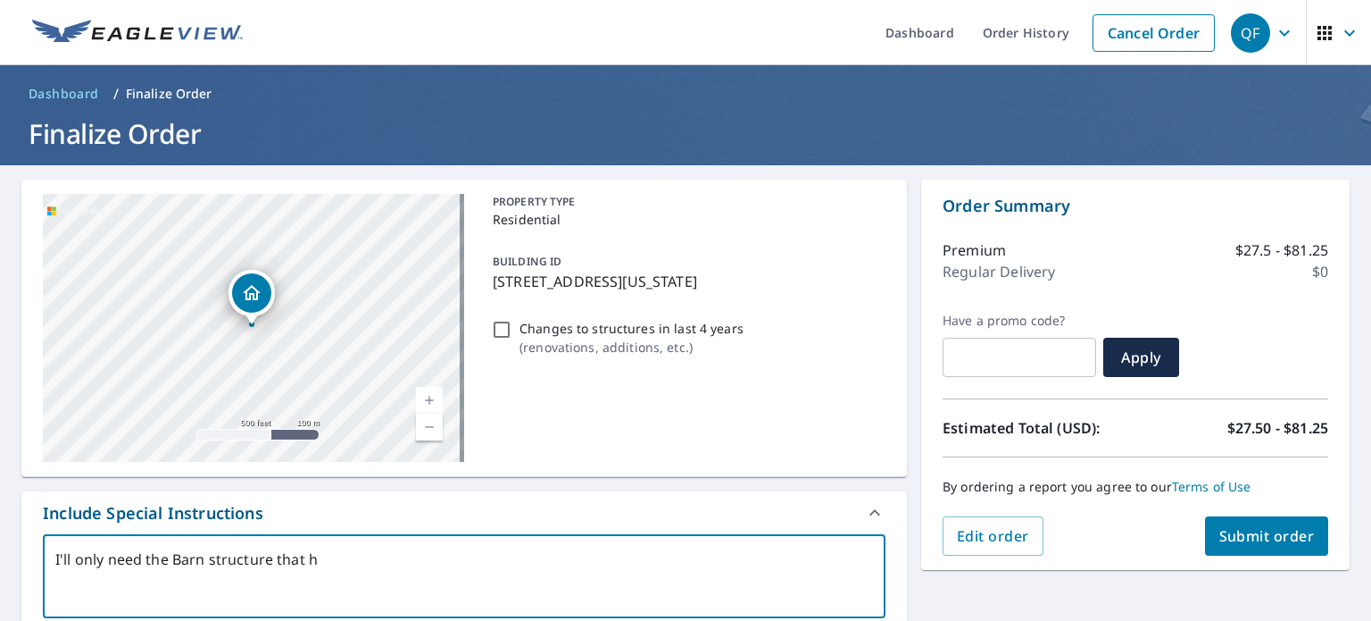
type textarea "I'll only need the Barn structure that ha"
type textarea "x"
type textarea "I'll only need the Barn structure that has"
type textarea "x"
type textarea "I'll only need the Barn structure that has"
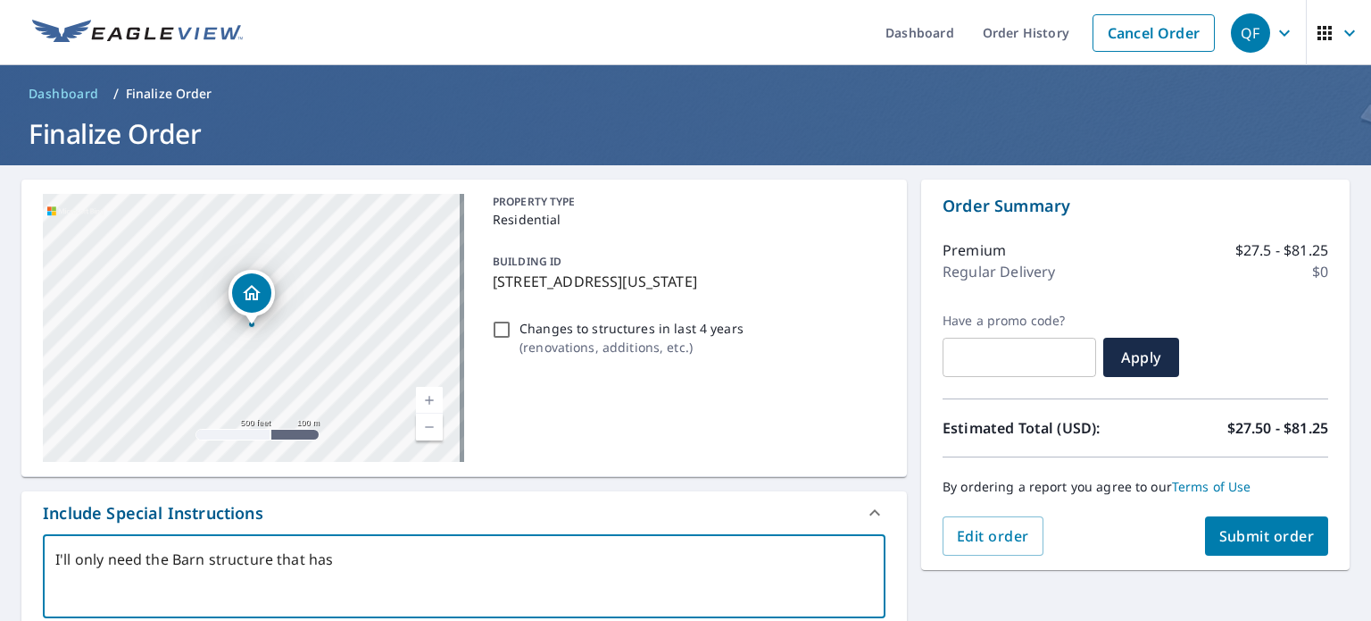
type textarea "x"
type textarea "I'll only need the Barn structure that has t"
type textarea "x"
type textarea "I'll only need the Barn structure that has th"
type textarea "x"
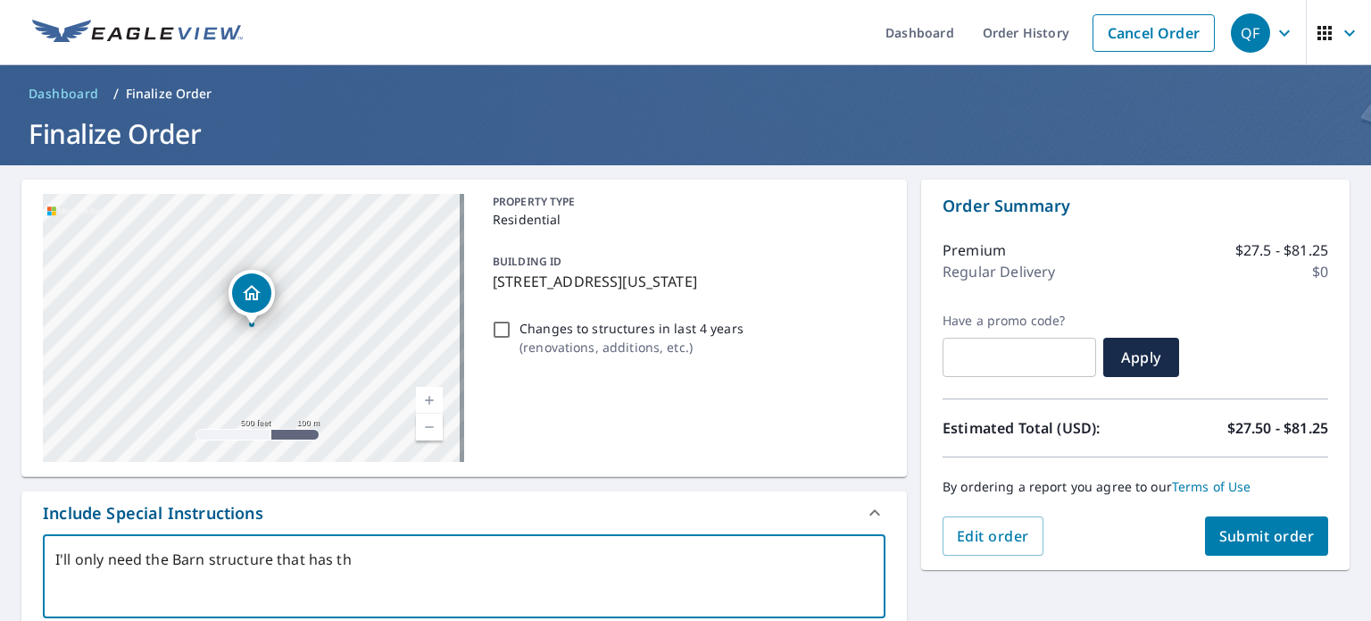
type textarea "I'll only need the Barn structure that has the"
type textarea "x"
type textarea "I'll only need the Barn structure that has the"
type textarea "x"
type textarea "I'll only need the Barn structure that has the p"
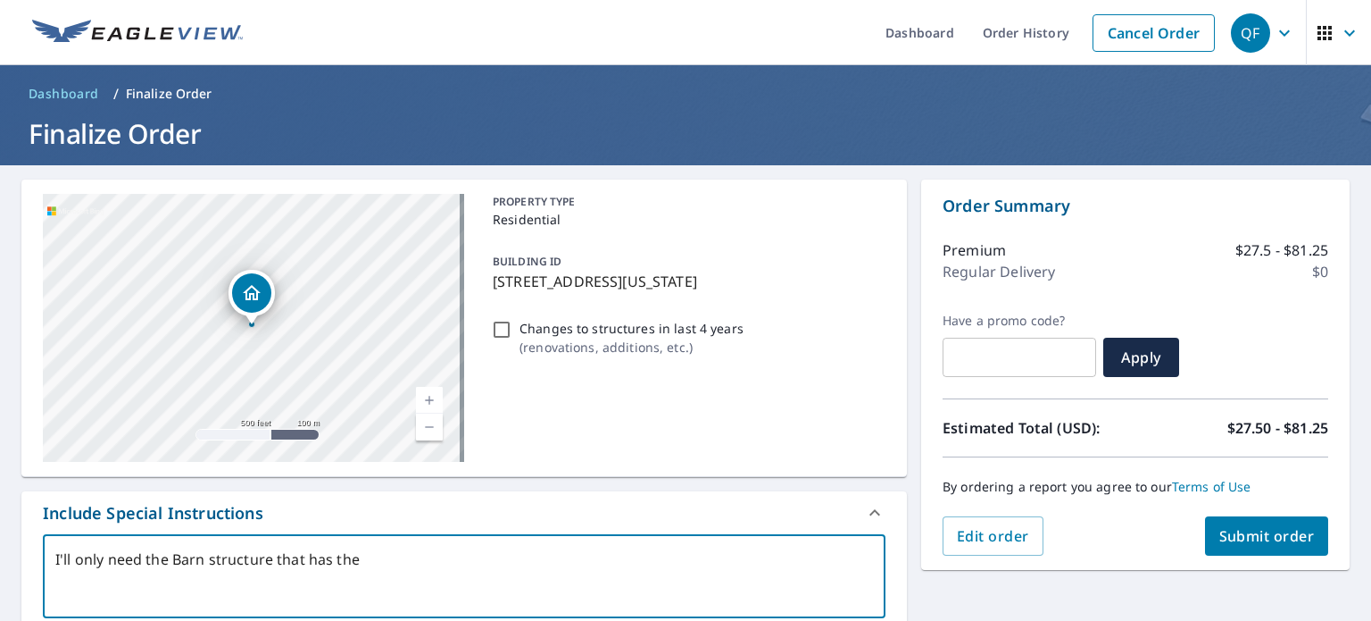
type textarea "x"
type textarea "I'll only need the Barn structure that has the pi"
type textarea "x"
type textarea "I'll only need the Barn structure that has the pin"
type textarea "x"
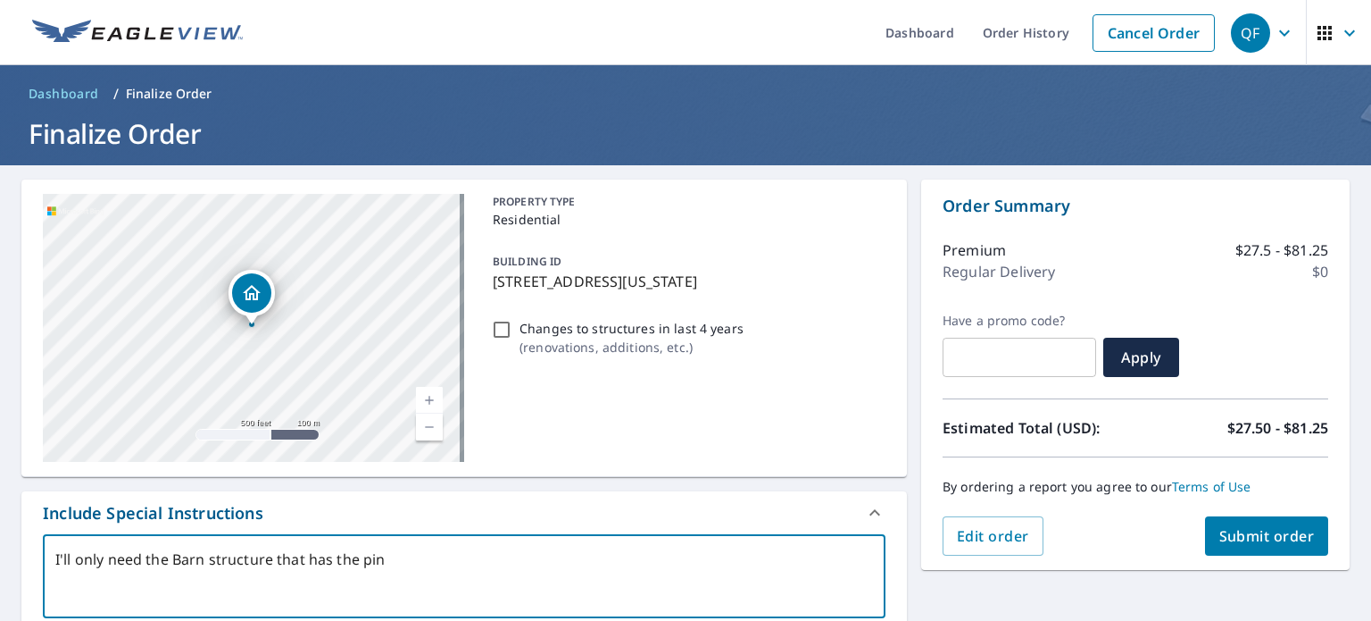
type textarea "I'll only need the Barn structure that has the pin"
type textarea "x"
type textarea "I'll only need the Barn structure that has the pin o"
type textarea "x"
type textarea "I'll only need the Barn structure that has the pin ov"
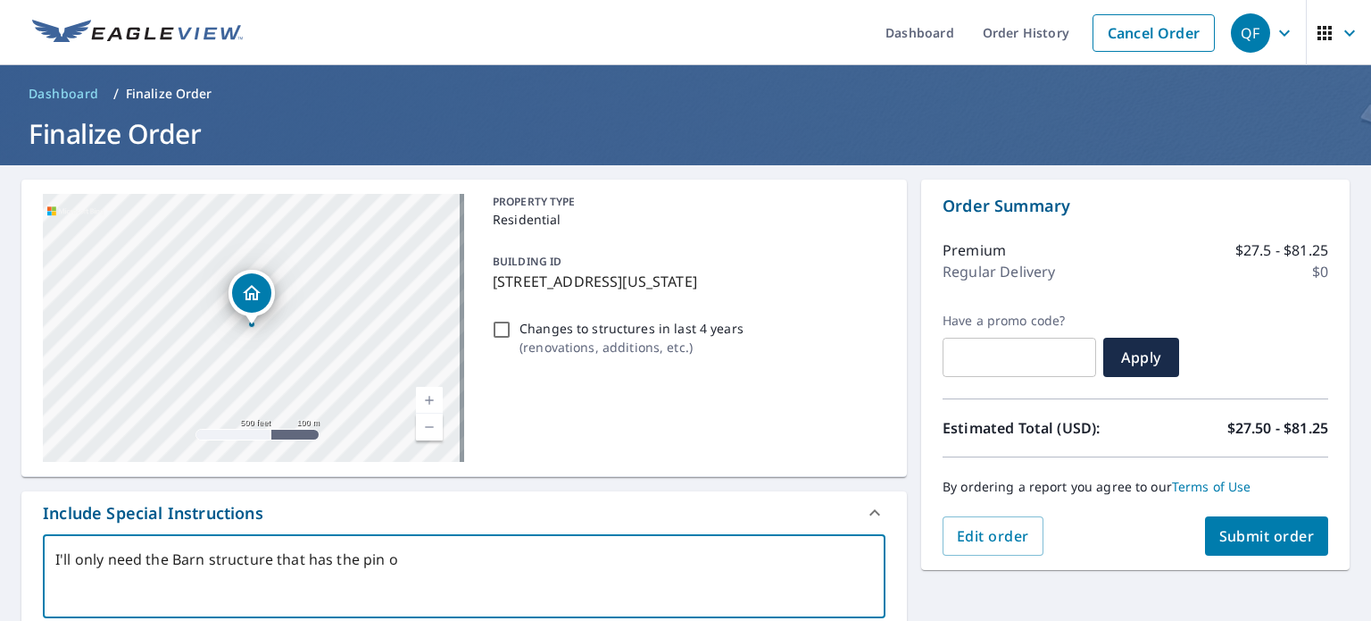
type textarea "x"
type textarea "I'll only need the Barn structure that has the pin over"
type textarea "x"
type textarea "I'll only need the Barn structure that has the pin over"
type textarea "x"
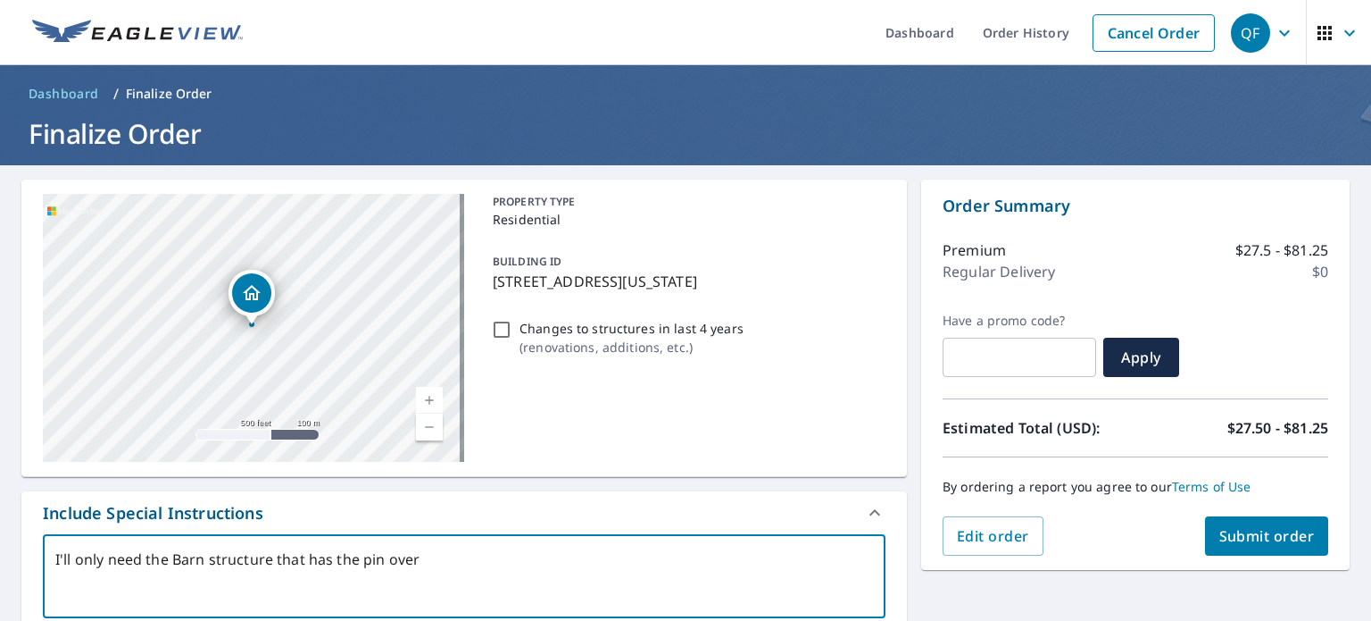
type textarea "I'll only need the Barn structure that has the pin over i"
type textarea "x"
type textarea "I'll only need the Barn structure that has the pin over it"
type textarea "x"
type textarea "I'll only need the Barn structure that has the pin over it,"
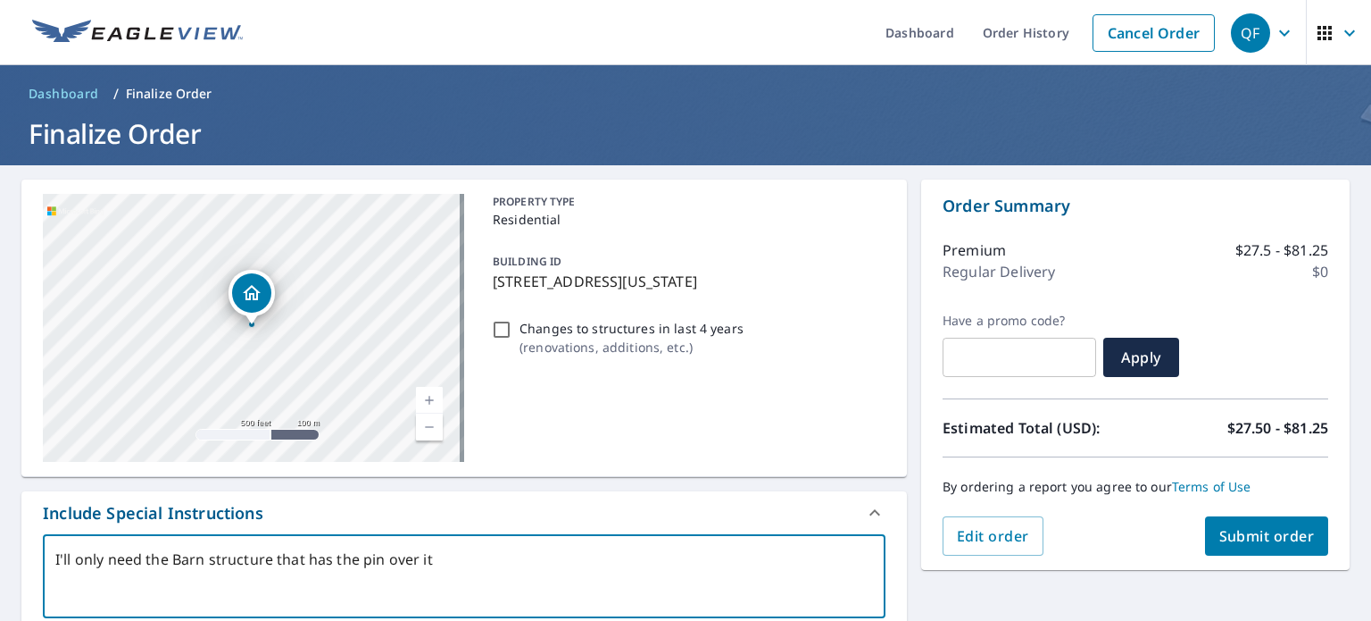
type textarea "x"
type textarea "I'll only need the Barn structure that has the pin over it,"
type textarea "x"
type textarea "I'll only need the Barn structure that has the pin over it, no"
type textarea "x"
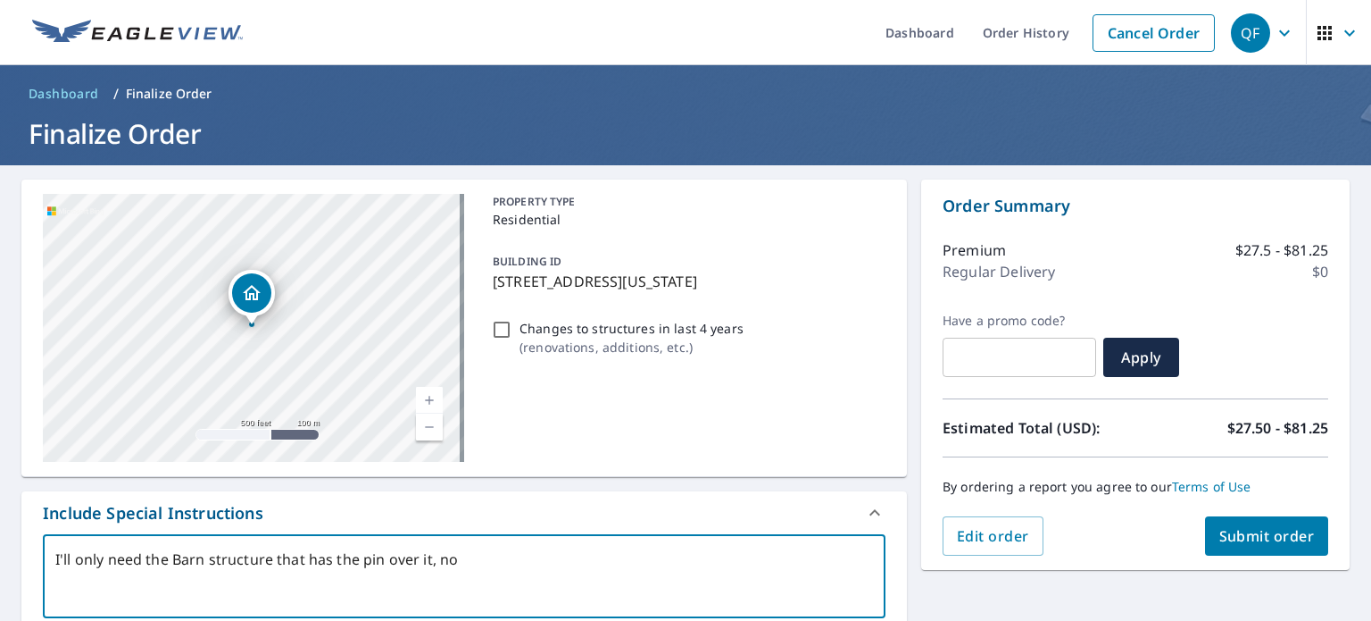
type textarea "I'll only need the Barn structure that has the pin over it, not"
type textarea "x"
type textarea "I'll only need the Barn structure that has the pin over it, not"
type textarea "x"
type textarea "I'll only need the Barn structure that has the pin over it, not t"
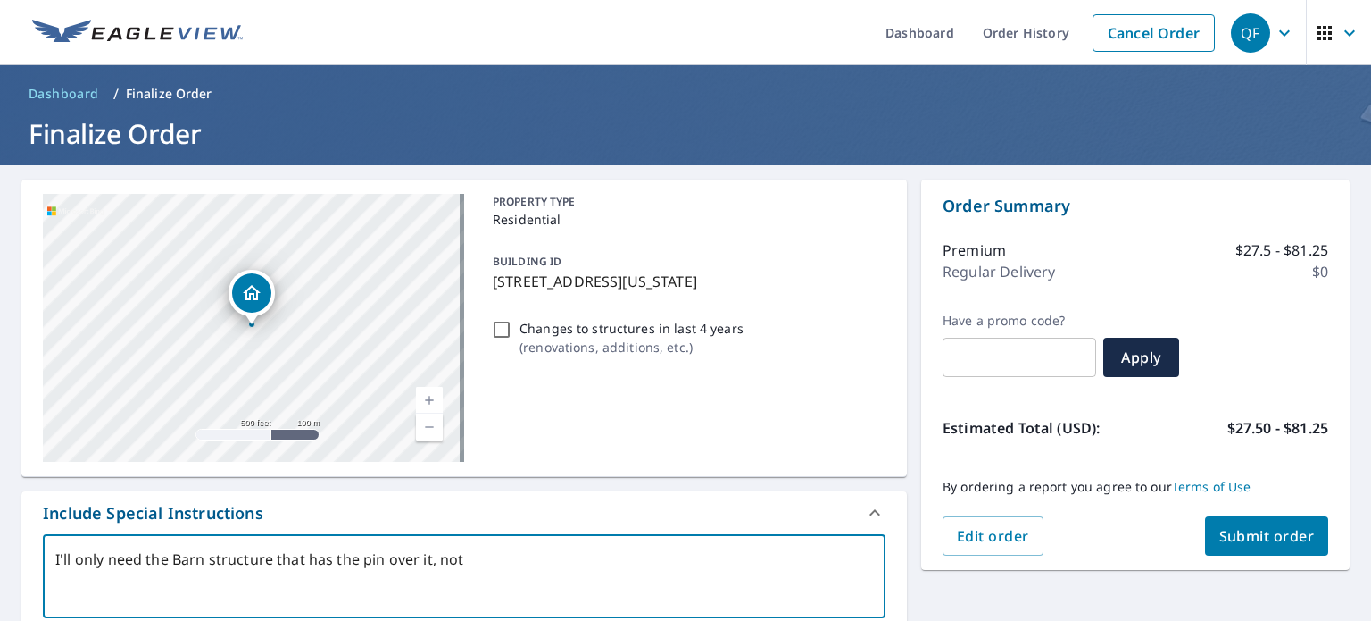
type textarea "x"
type textarea "I'll only need the Barn structure that has the pin over it, not th"
type textarea "x"
type textarea "I'll only need the Barn structure that has the pin over it, not the"
type textarea "x"
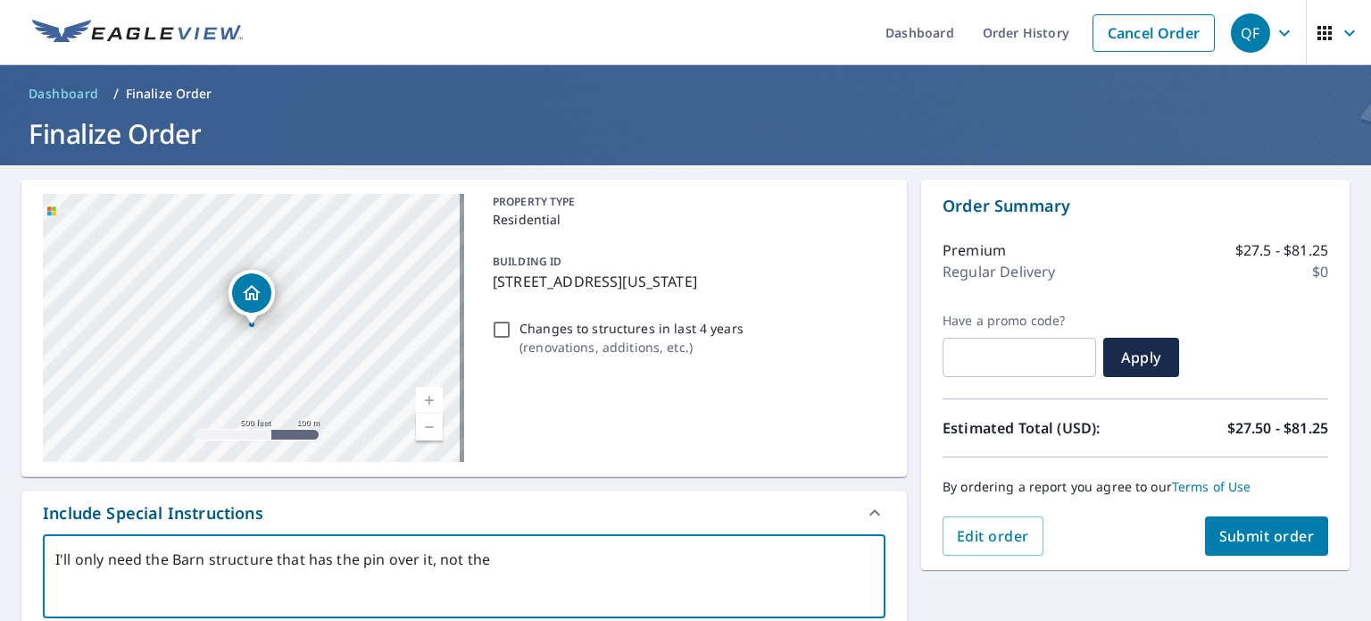
type textarea "I'll only need the Barn structure that has the pin over it, not the"
type textarea "x"
type textarea "I'll only need the Barn structure that has the pin over it, not the p"
type textarea "x"
type textarea "I'll only need the Barn structure that has the pin over it, not the pr"
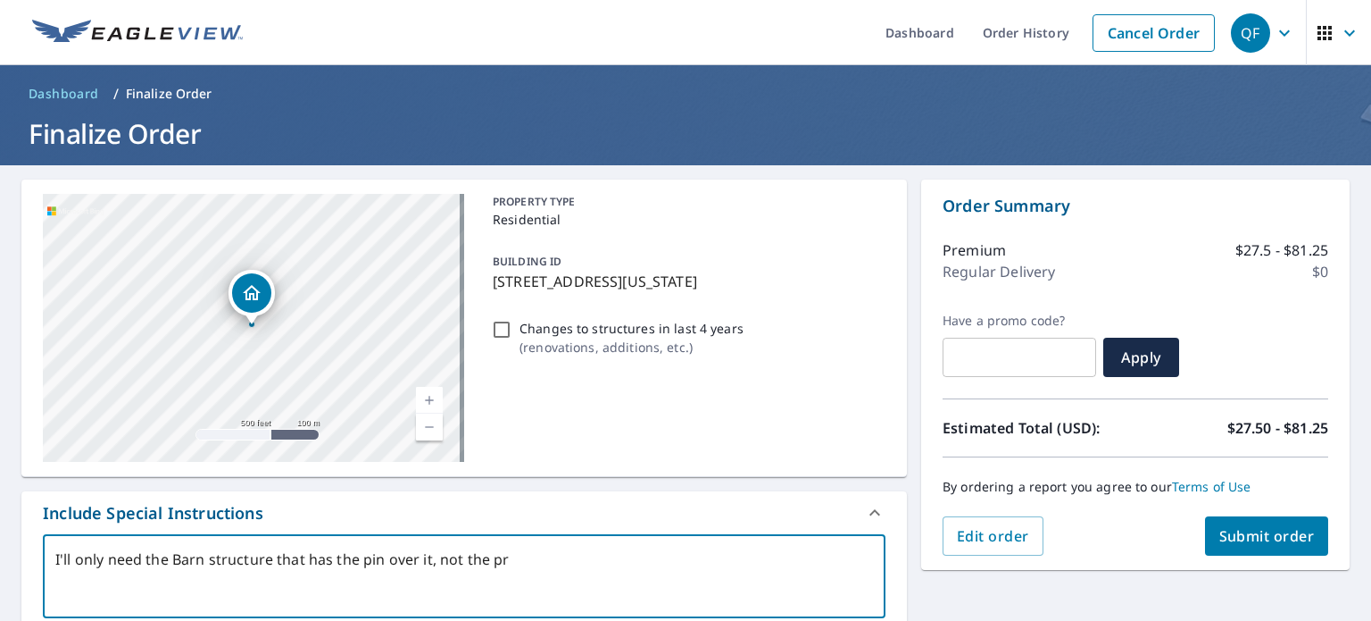
type textarea "x"
type textarea "I'll only need the Barn structure that has the pin over it, not the pri"
type textarea "x"
type textarea "I'll only need the Barn structure that has the pin over it, not the prim"
type textarea "x"
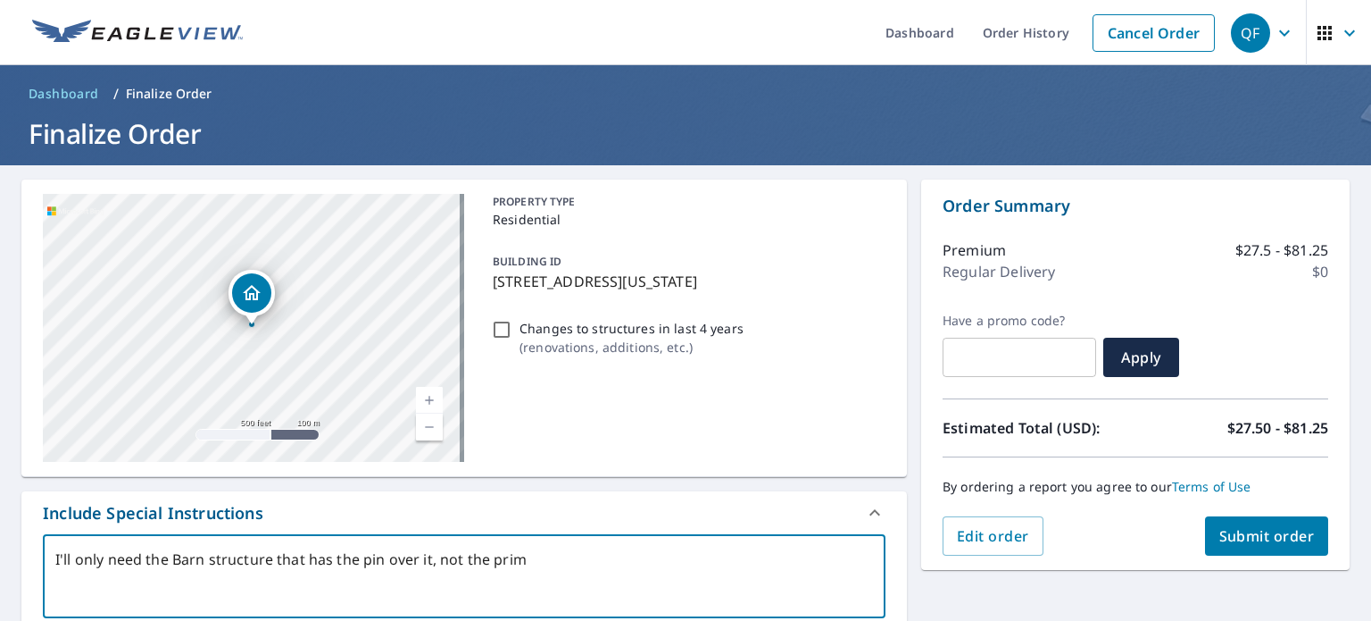
type textarea "I'll only need the Barn structure that has the pin over it, not the prima"
type textarea "x"
type textarea "I'll only need the Barn structure that has the pin over it, not the primar"
type textarea "x"
type textarea "I'll only need the Barn structure that has the pin over it, not the primary"
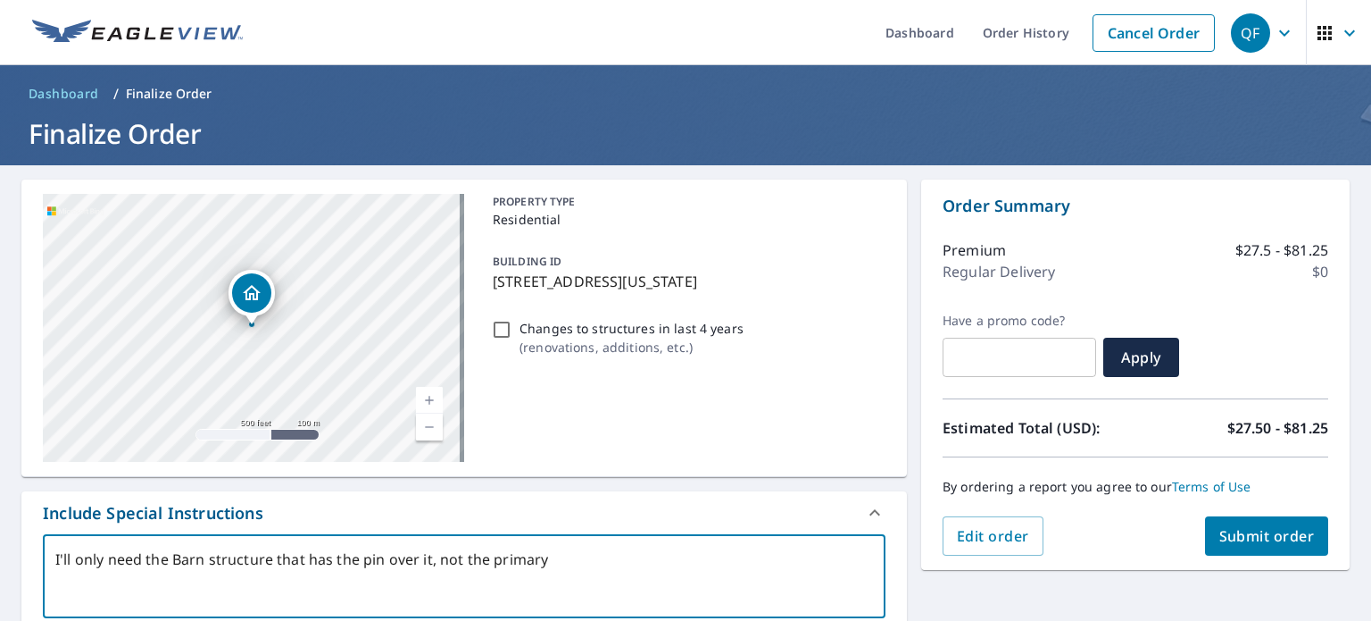
type textarea "x"
type textarea "I'll only need the Barn structure that has the pin over it, not the primary"
type textarea "x"
type textarea "I'll only need the Barn structure that has the pin over it, not the primary r"
type textarea "x"
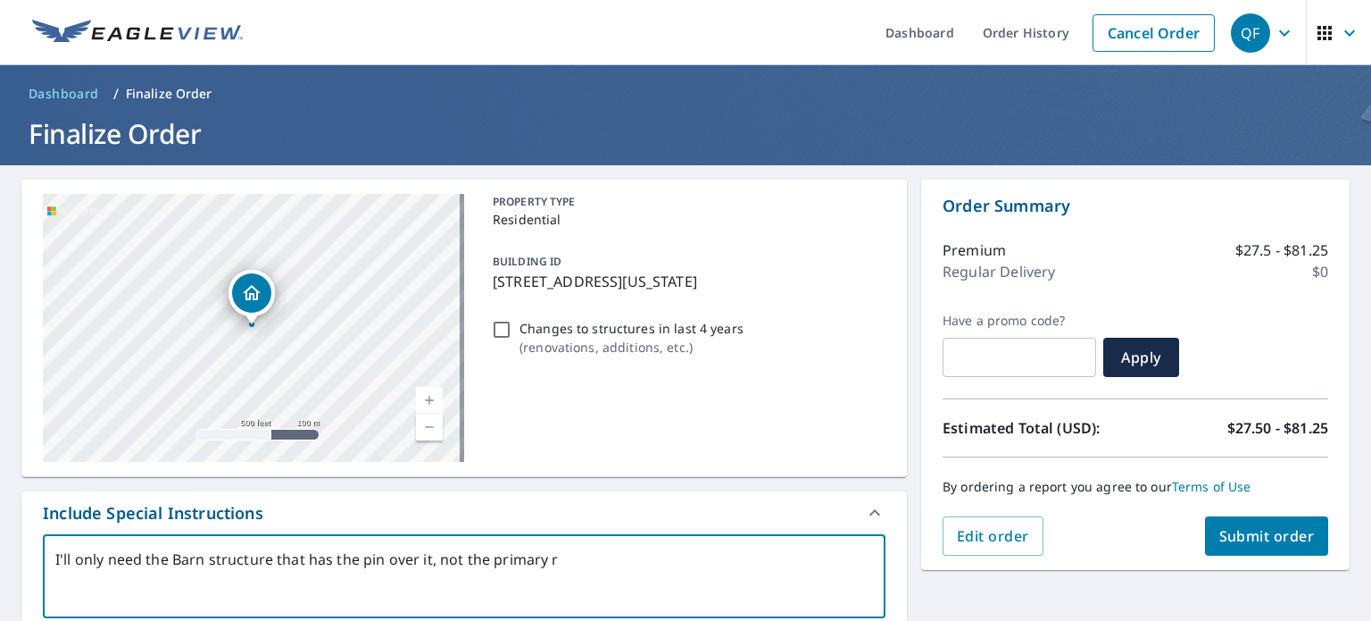
type textarea "I'll only need the Barn structure that has the pin over it, not the primary re"
type textarea "x"
type textarea "I'll only need the Barn structure that has the pin over it, not the primary res"
type textarea "x"
type textarea "I'll only need the Barn structure that has the pin over it, not the primary resi"
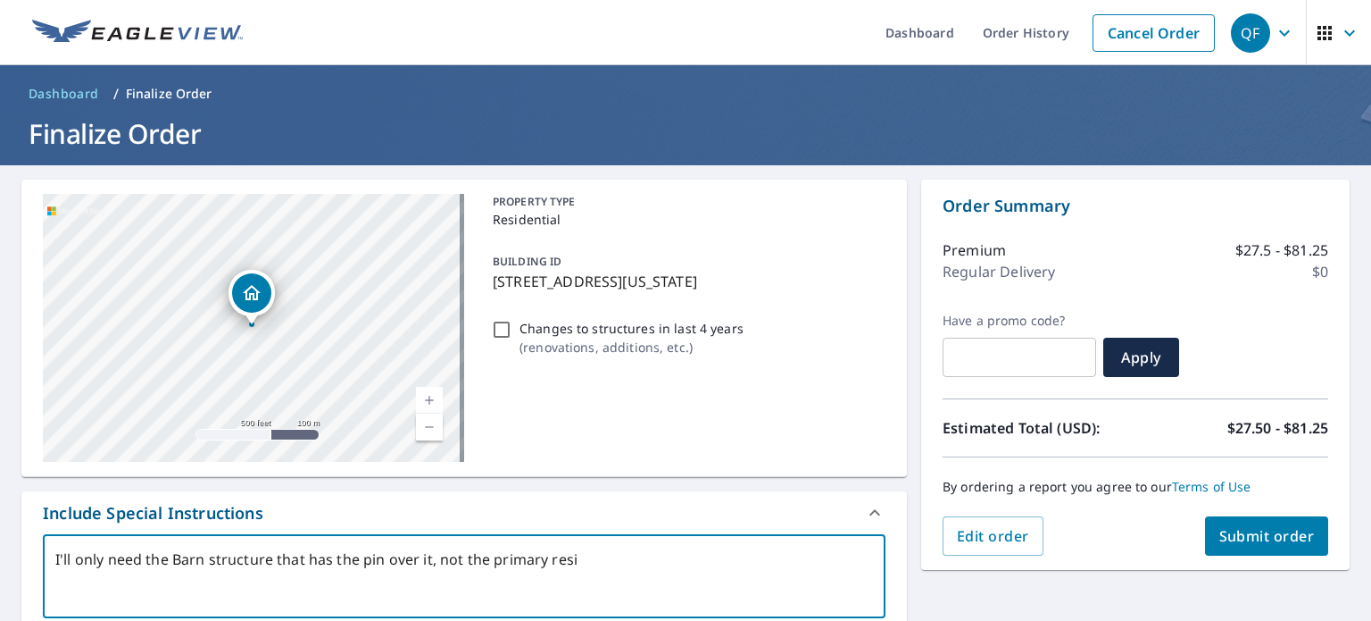
type textarea "x"
type textarea "I'll only need the Barn structure that has the pin over it, not the primary res…"
type textarea "x"
type textarea "I'll only need the Barn structure that has the pin over it, not the primary res…"
type textarea "x"
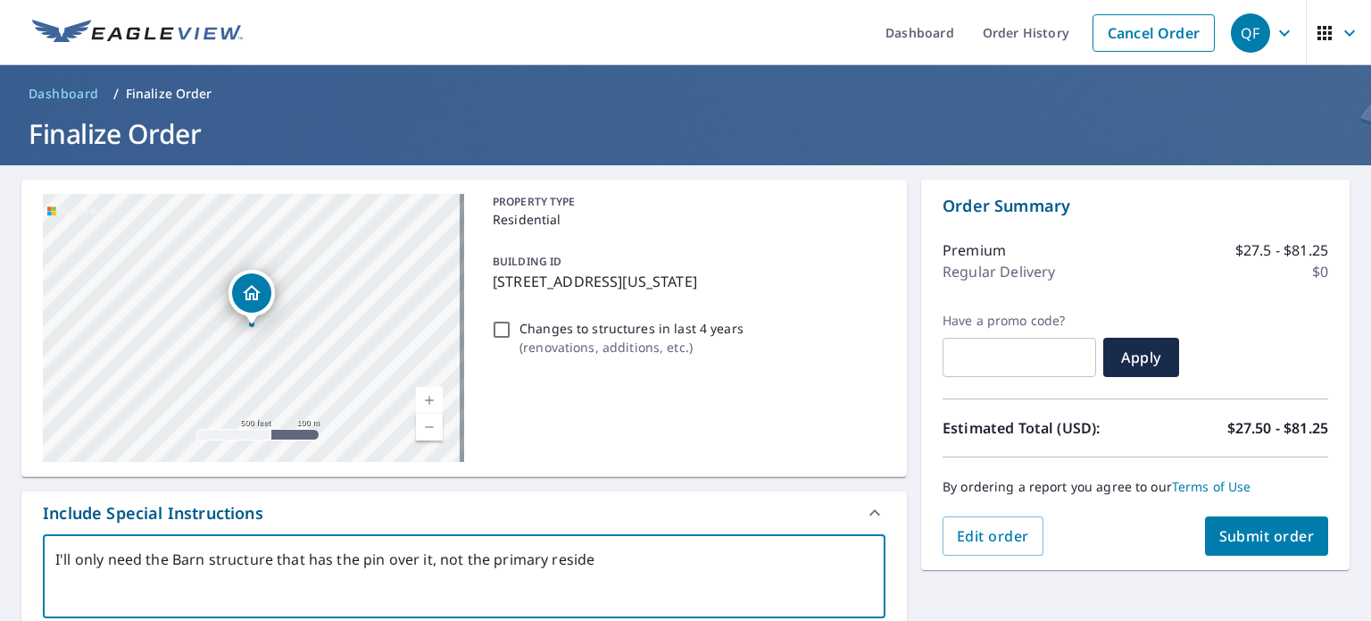
type textarea "I'll only need the Barn structure that has the pin over it, not the primary res…"
type textarea "x"
type textarea "I'll only need the Barn structure that has the pin over it, not the primary res…"
type textarea "x"
type textarea "I'll only need the Barn structure that has the pin over it, not the primary res…"
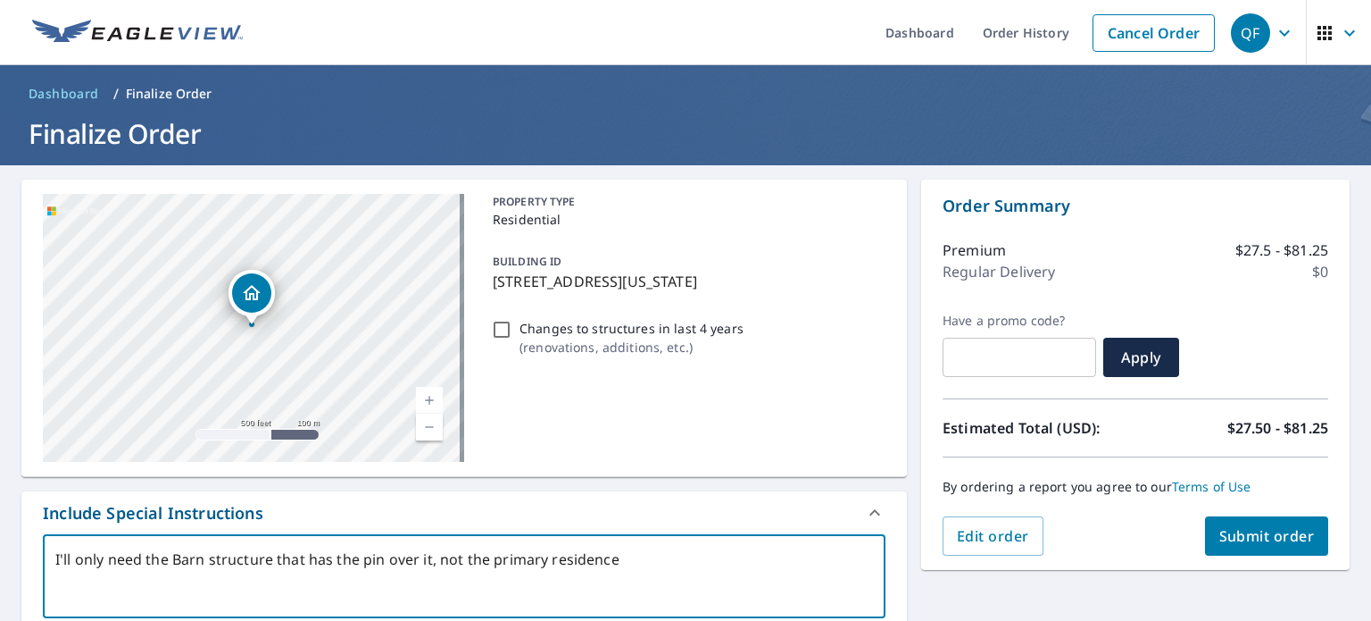
type textarea "x"
type textarea "I'll only need the Barn structure that has the pin over it, not the primary res…"
type textarea "x"
type textarea "I'll only need the Barn structure that has the pin over it, not the primary res…"
type textarea "x"
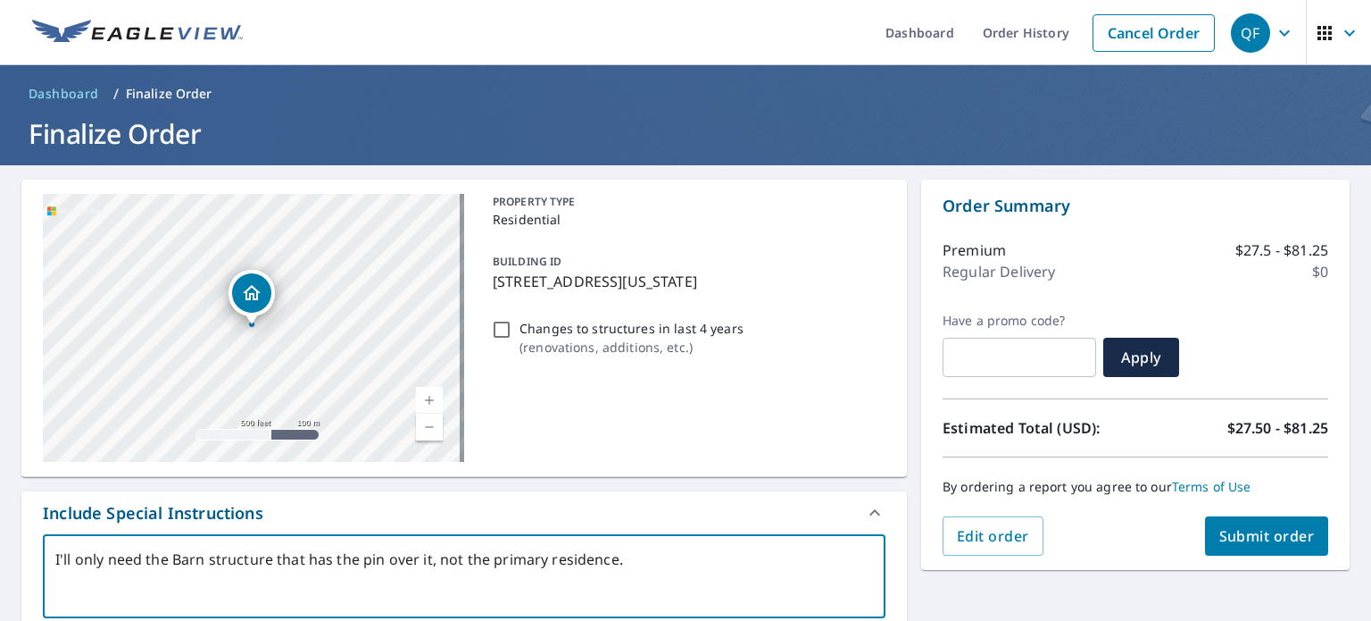
type textarea "I'll only need the Barn structure that has the pin over it, not the primary res…"
type textarea "x"
type textarea "I'll only need the Barn structure that has the pin over it, not the primary res…"
type textarea "x"
type textarea "I'll only need the Barn structure that has the pin over it, not the primary res…"
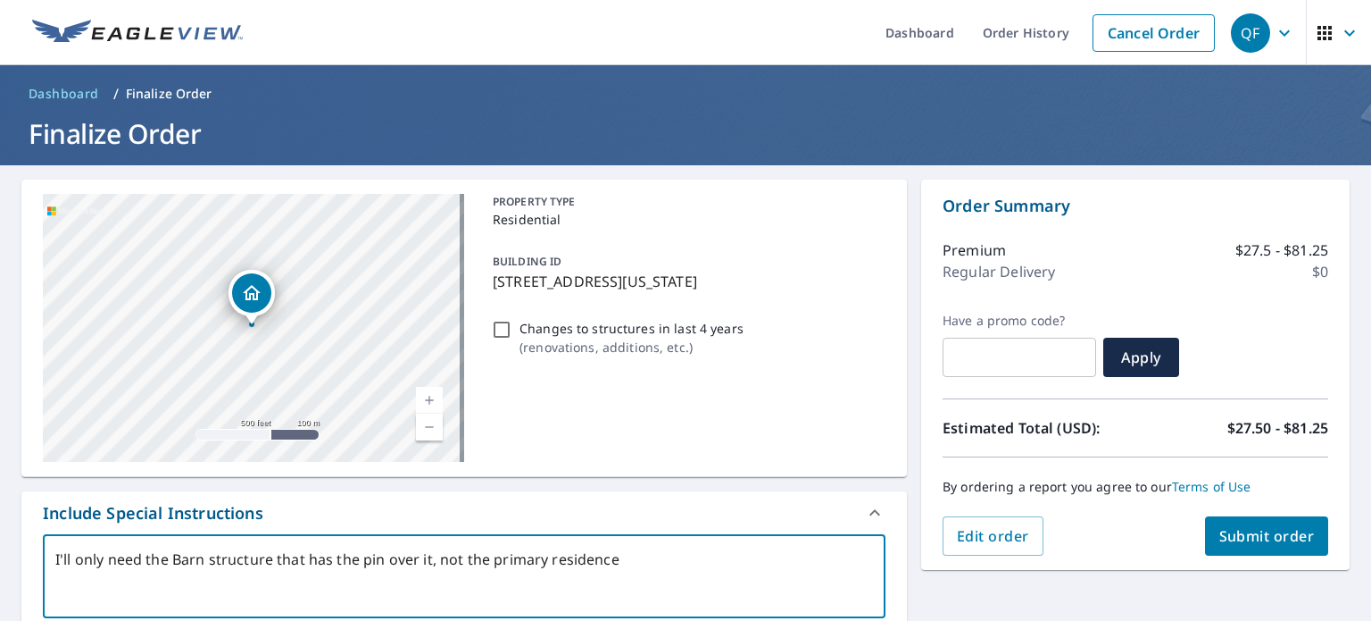
type textarea "x"
type textarea "I'll only need the Barn structure that has the pin over it, not the primary res…"
type textarea "x"
type textarea "I'll only need the Barn structure that has the pin over it, not the primary res…"
type textarea "x"
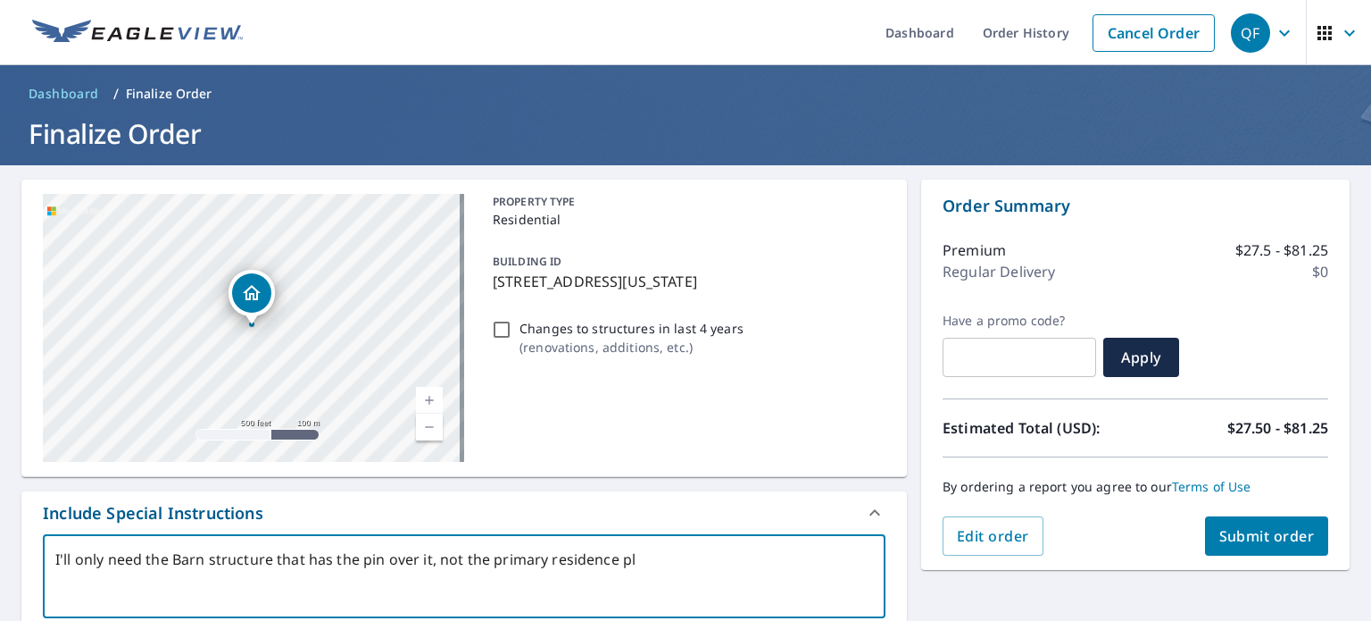
type textarea "I'll only need the Barn structure that has the pin over it, not the primary res…"
type textarea "x"
type textarea "I'll only need the Barn structure that has the pin over it, not the primary res…"
type textarea "x"
type textarea "I'll only need the Barn structure that has the pin over it, not the primary res…"
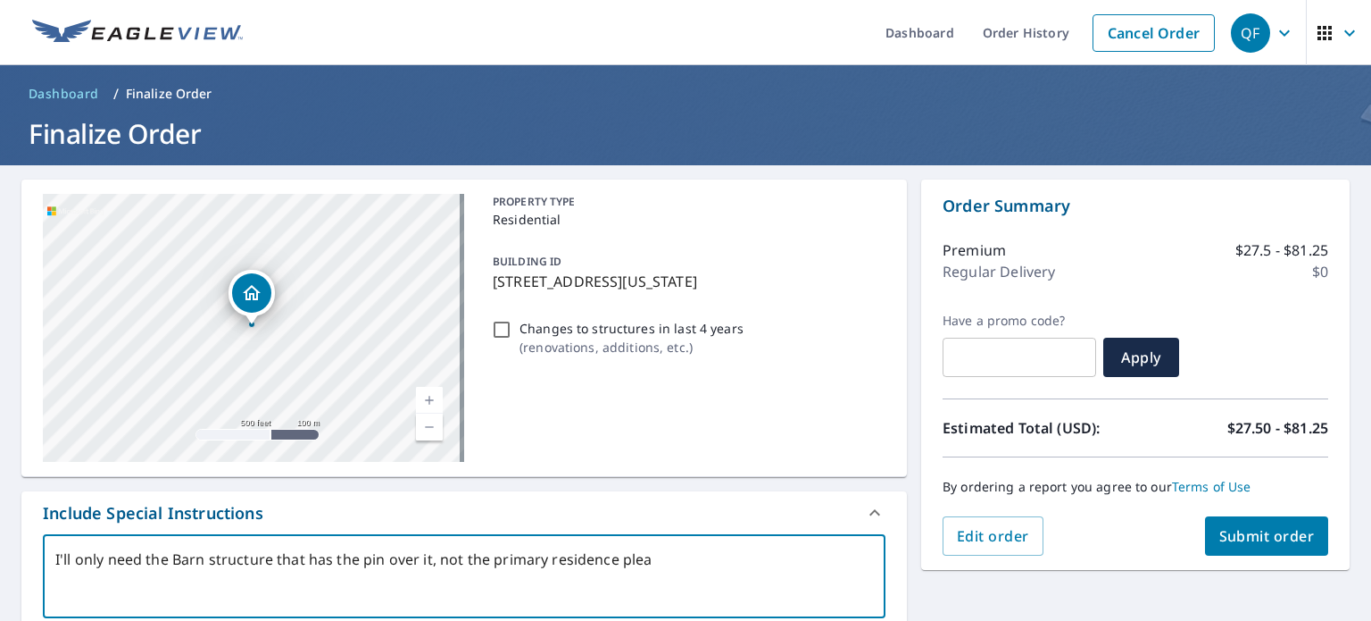
type textarea "x"
type textarea "I'll only need the Barn structure that has the pin over it, not the primary res…"
type textarea "x"
type textarea "I'll only need the Barn structure that has the pin over it, not the primary res…"
type textarea "x"
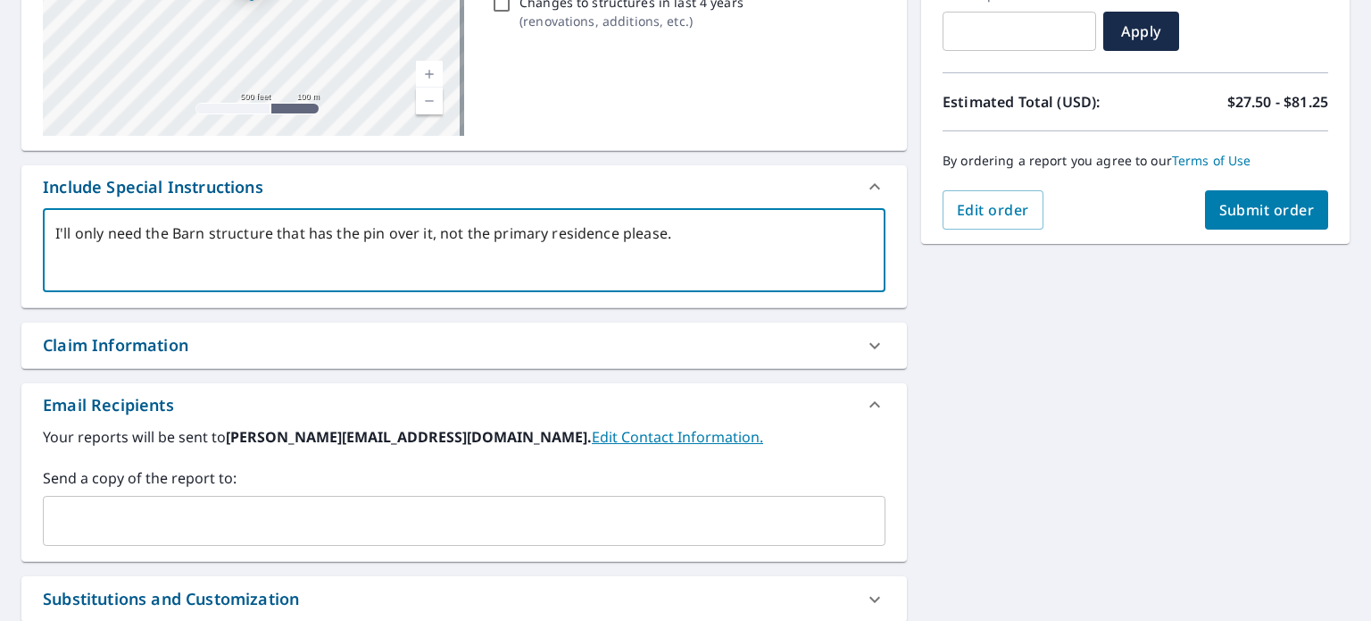
scroll to position [357, 0]
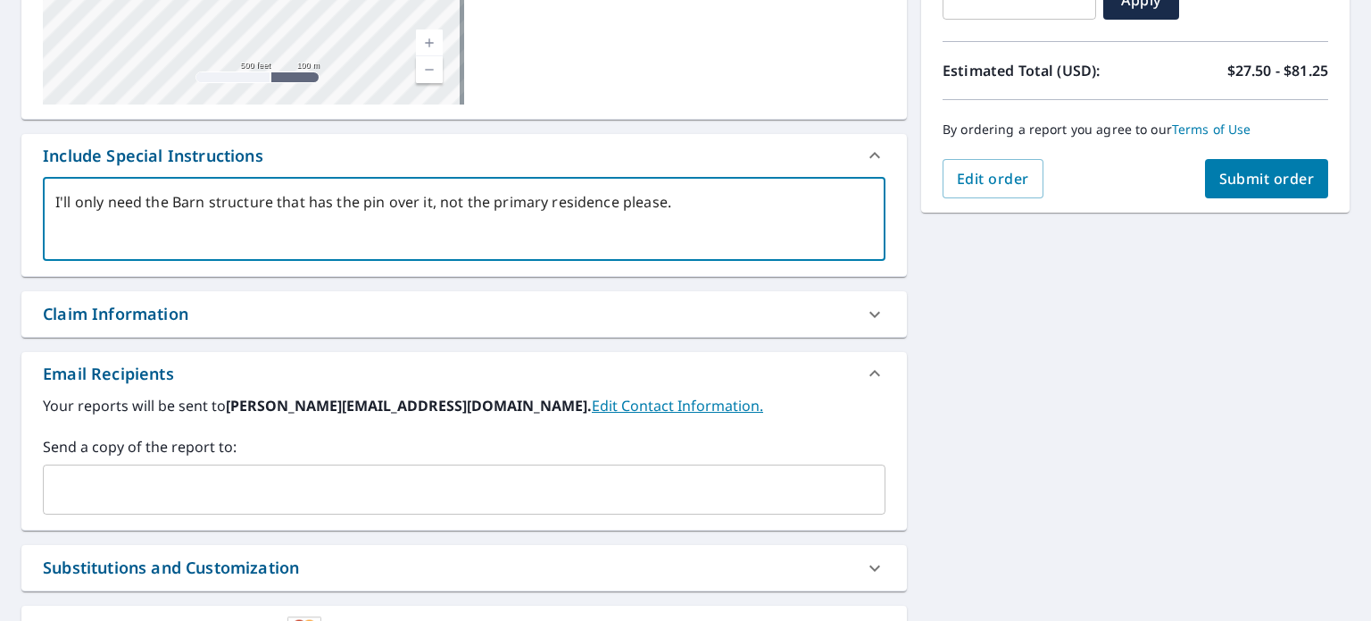
type textarea "I'll only need the Barn structure that has the pin over it, not the primary res…"
type textarea "x"
click at [150, 481] on input "text" at bounding box center [451, 489] width 800 height 34
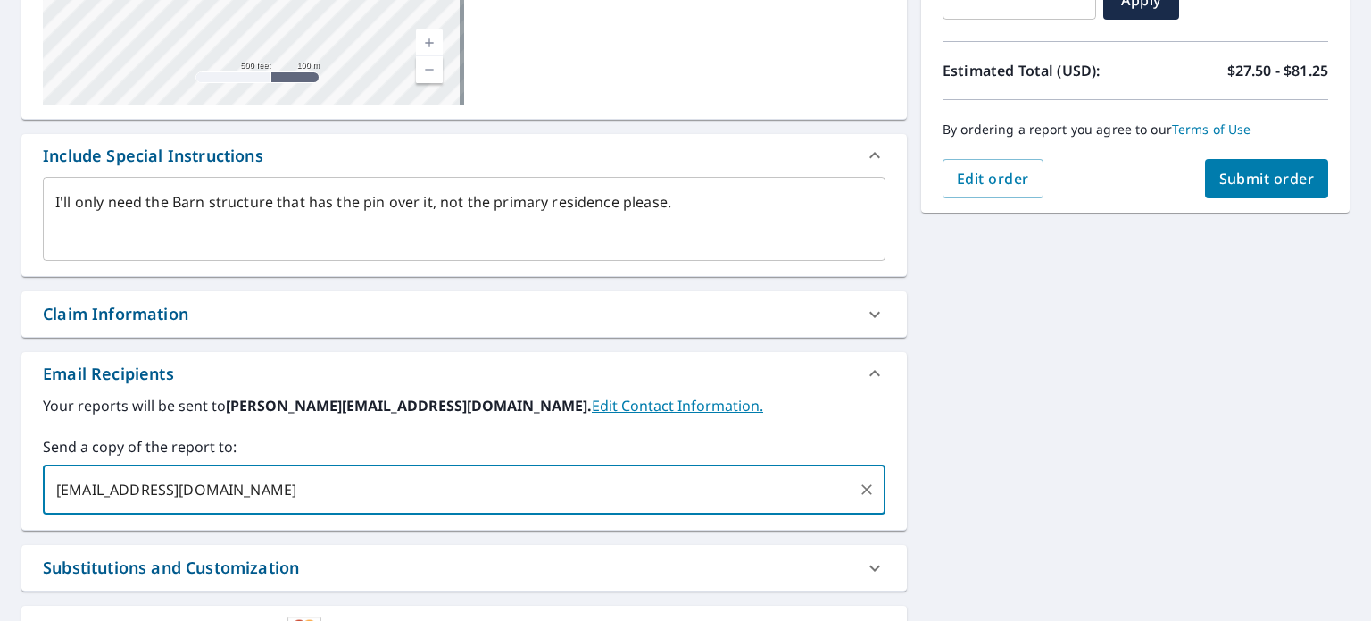
type input "cassie@extremeroofingllc.org"
type textarea "x"
click at [1249, 170] on span "Submit order" at bounding box center [1268, 179] width 96 height 20
type textarea "x"
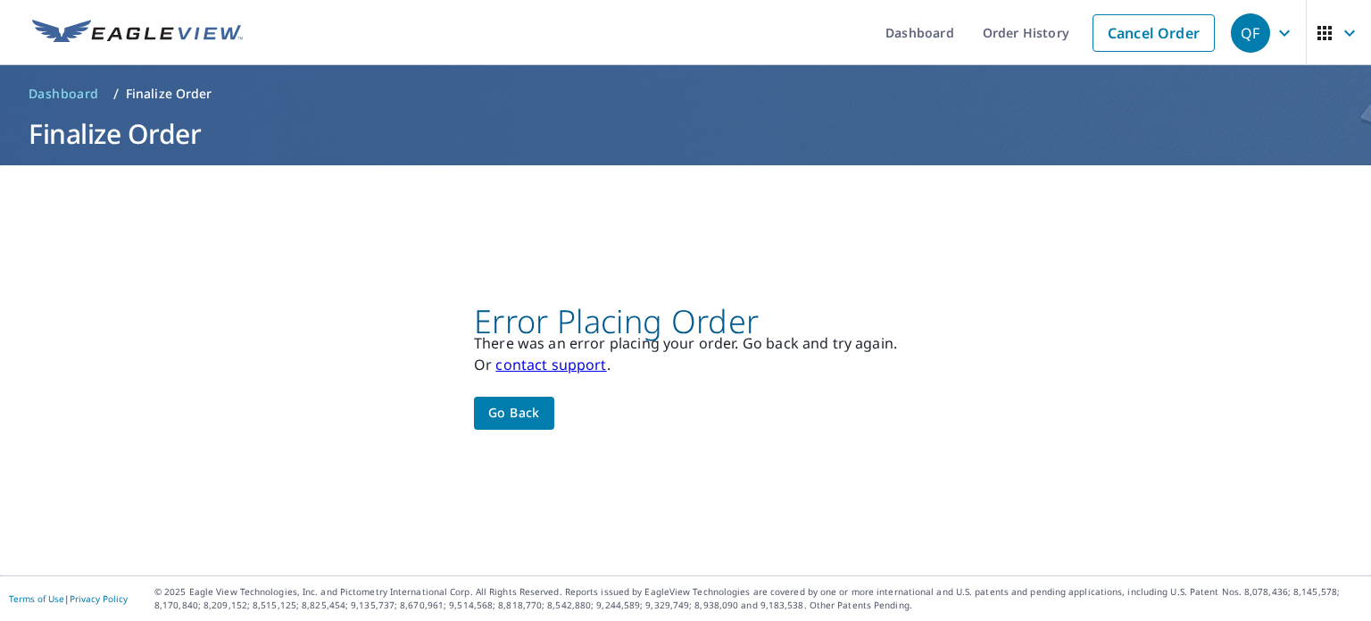
scroll to position [0, 0]
